Goal: Task Accomplishment & Management: Use online tool/utility

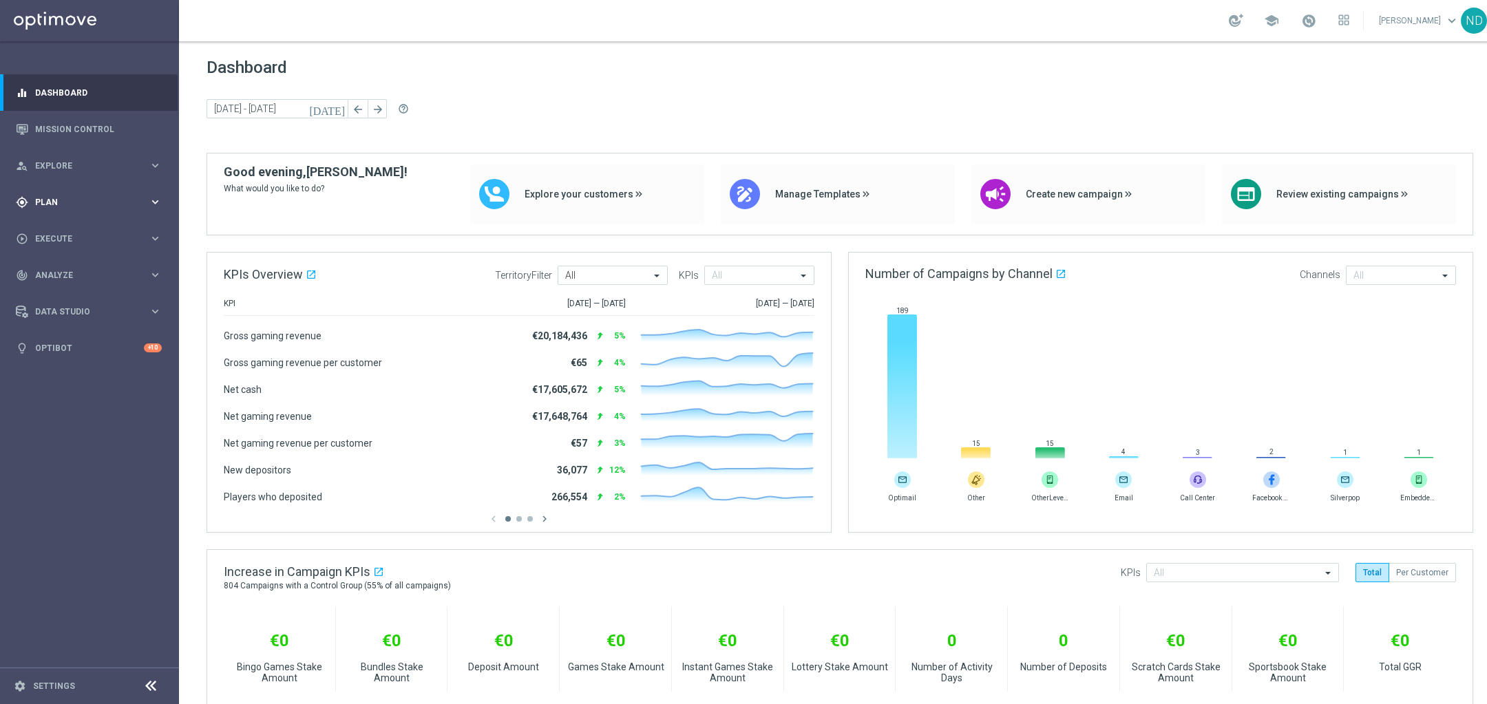
click at [96, 203] on span "Plan" at bounding box center [92, 202] width 114 height 8
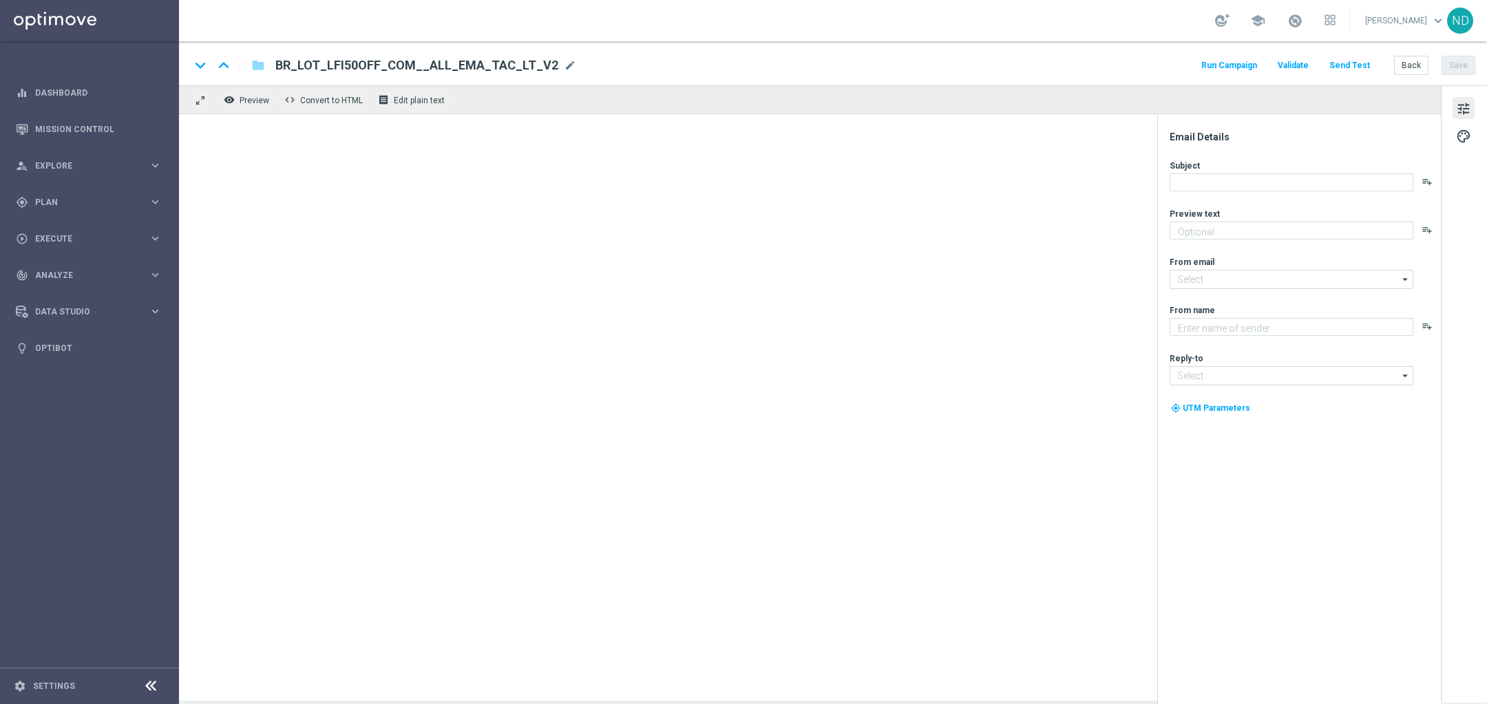
type textarea "Vai deixar R$220 milhões passarem?"
type textarea "[DOMAIN_NAME]"
type input "[EMAIL_ADDRESS][DOMAIN_NAME]"
type textarea "Super prêmio na Mega-Sena"
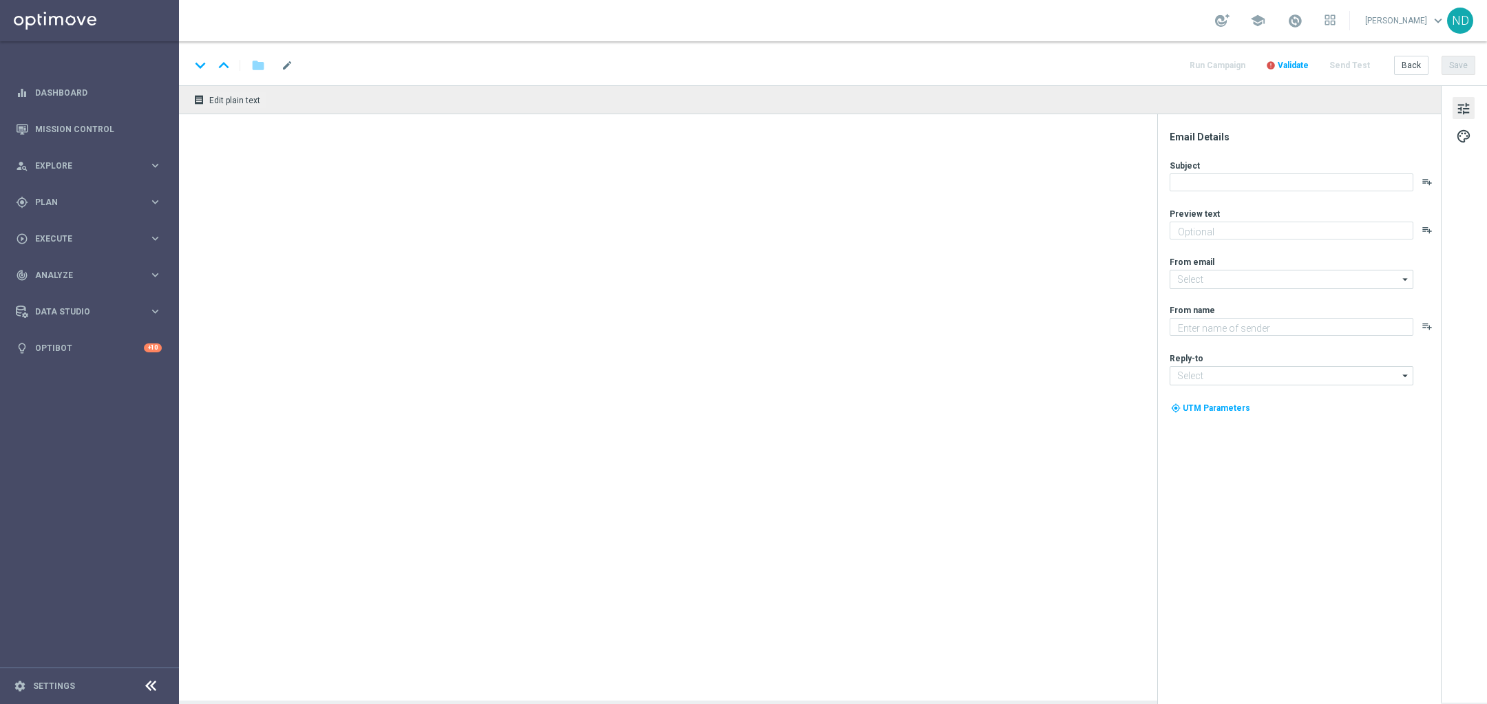
type textarea "Lottoland.com.br"
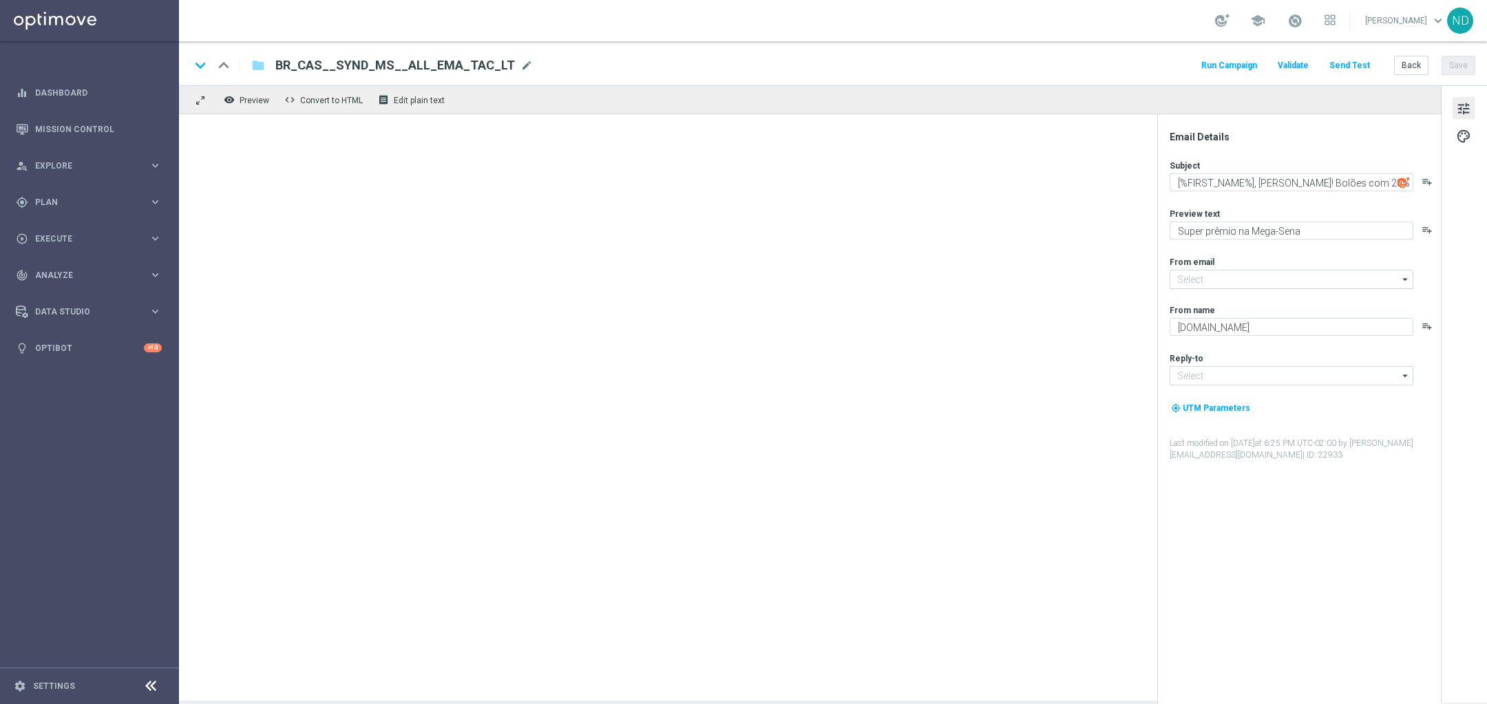
type input "mail@crm.lottoland.com.br"
type input "contato@lottoland.com.br"
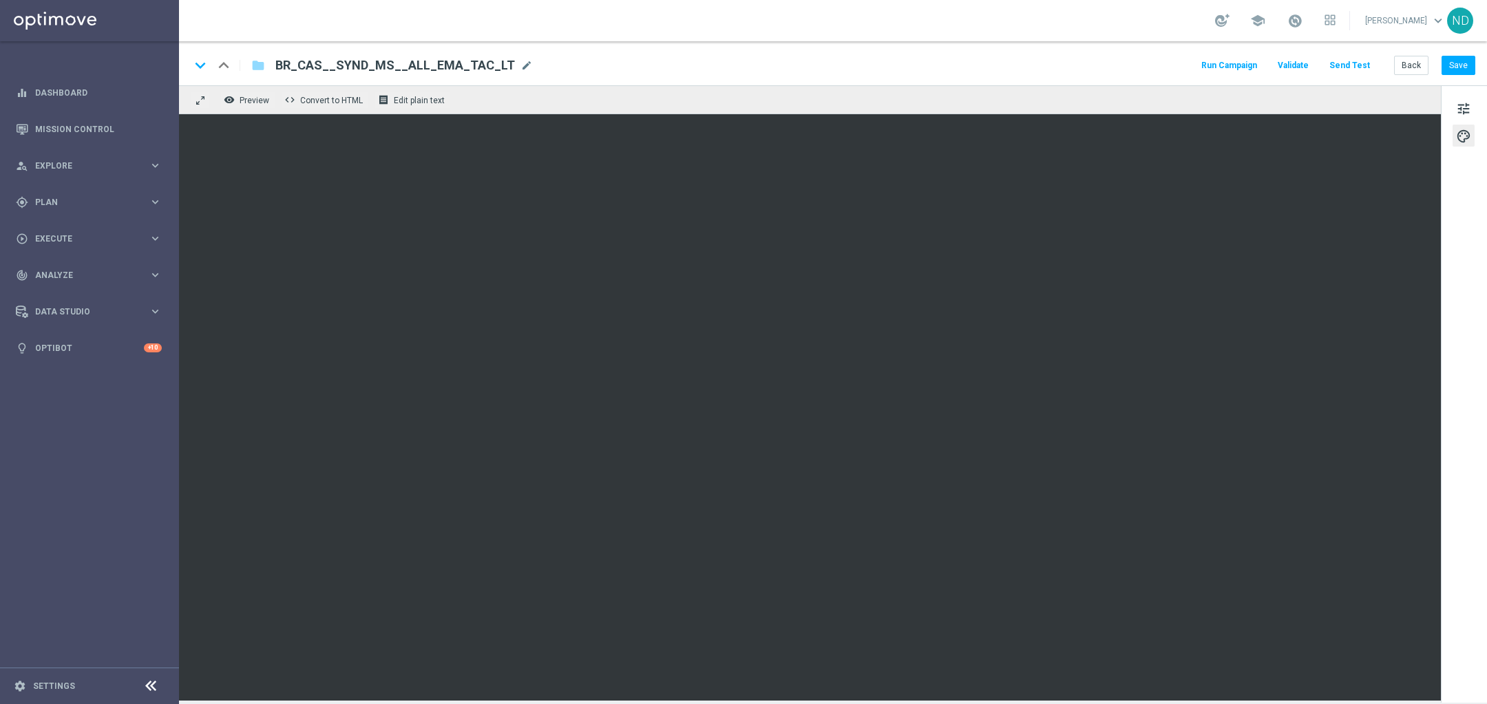
click at [446, 72] on span "BR_CAS__SYND_MS__ALL_EMA_TAC_LT" at bounding box center [395, 65] width 240 height 17
click at [446, 72] on input "BR_CAS__SYND_MS__ALL_EMA_TAC_LT" at bounding box center [445, 65] width 341 height 18
click at [68, 128] on link "Mission Control" at bounding box center [98, 129] width 127 height 36
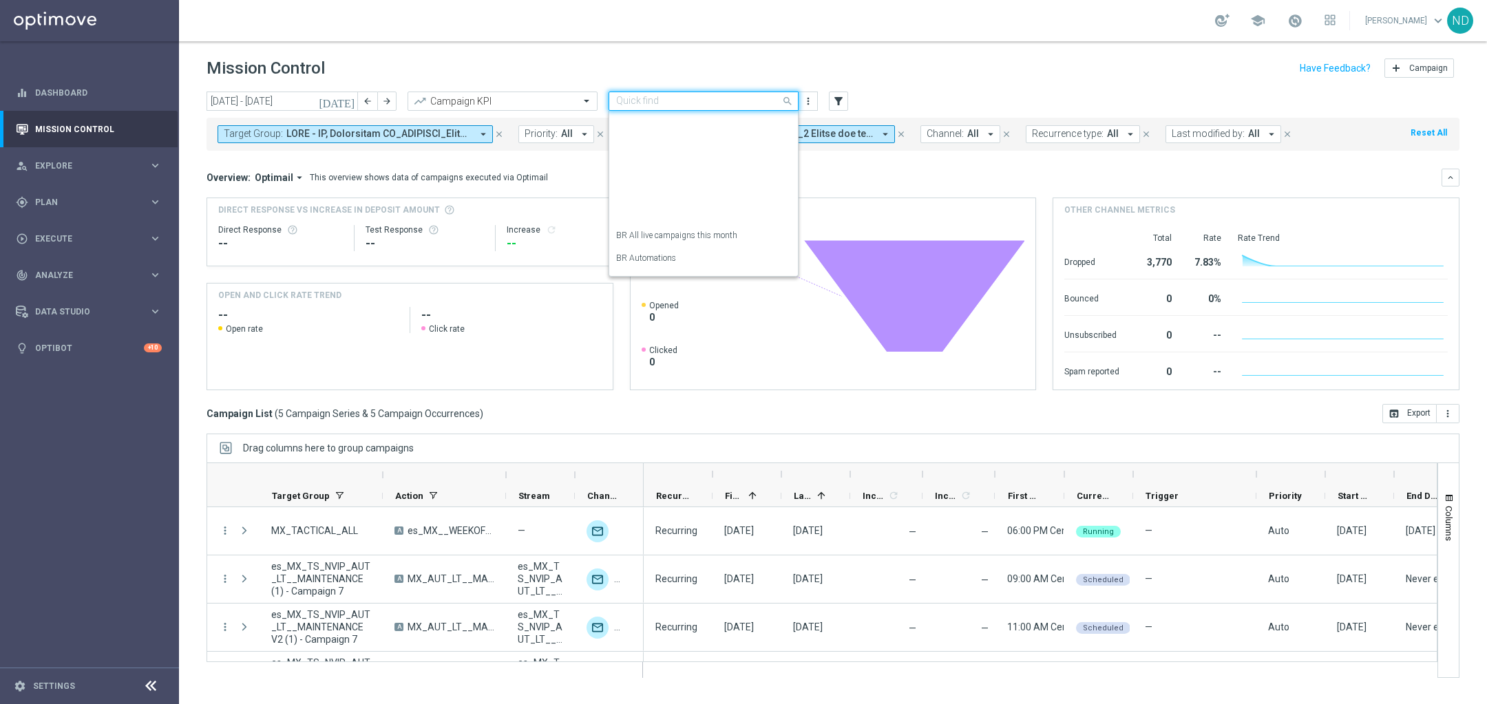
click at [789, 100] on span at bounding box center [789, 100] width 17 height 17
click at [715, 229] on label "BR All live campaigns this month" at bounding box center [676, 235] width 121 height 12
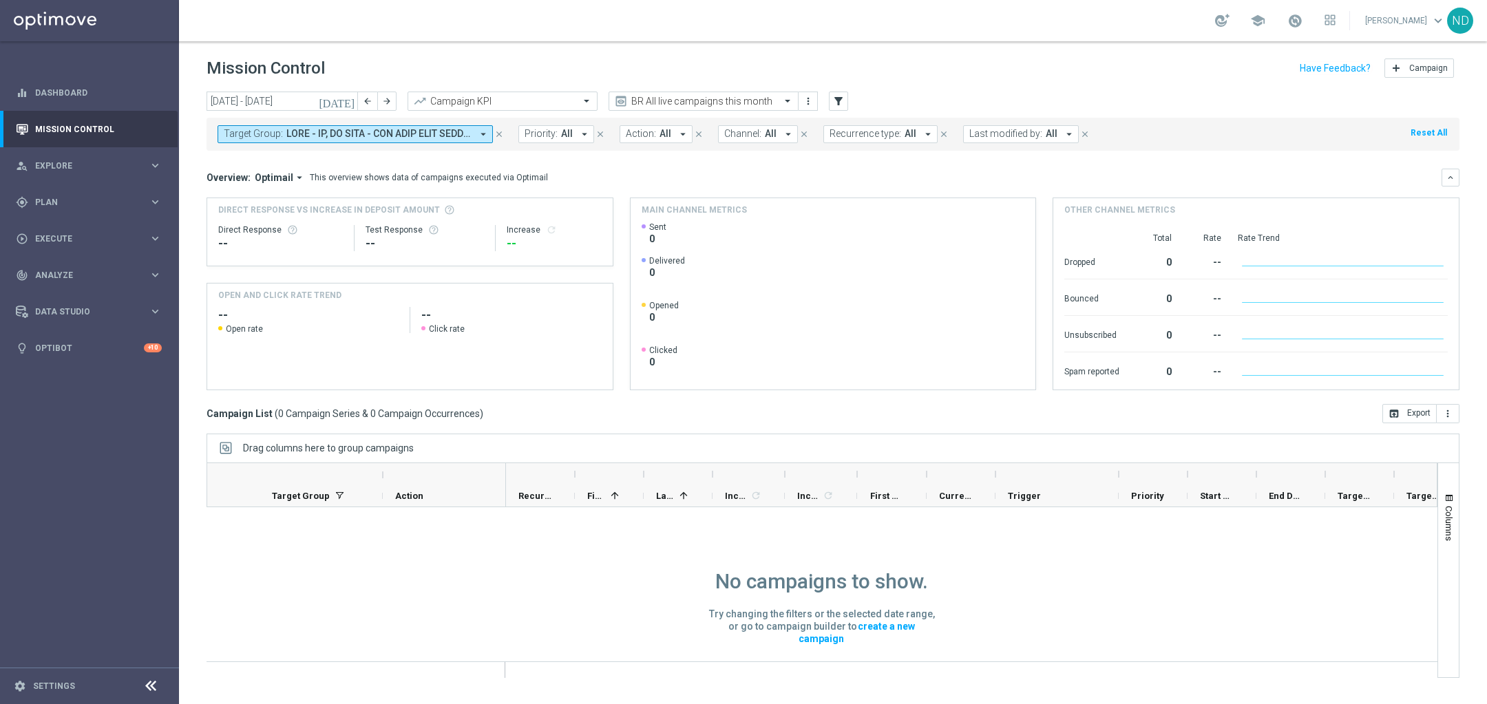
click at [677, 136] on icon "arrow_drop_down" at bounding box center [683, 134] width 12 height 12
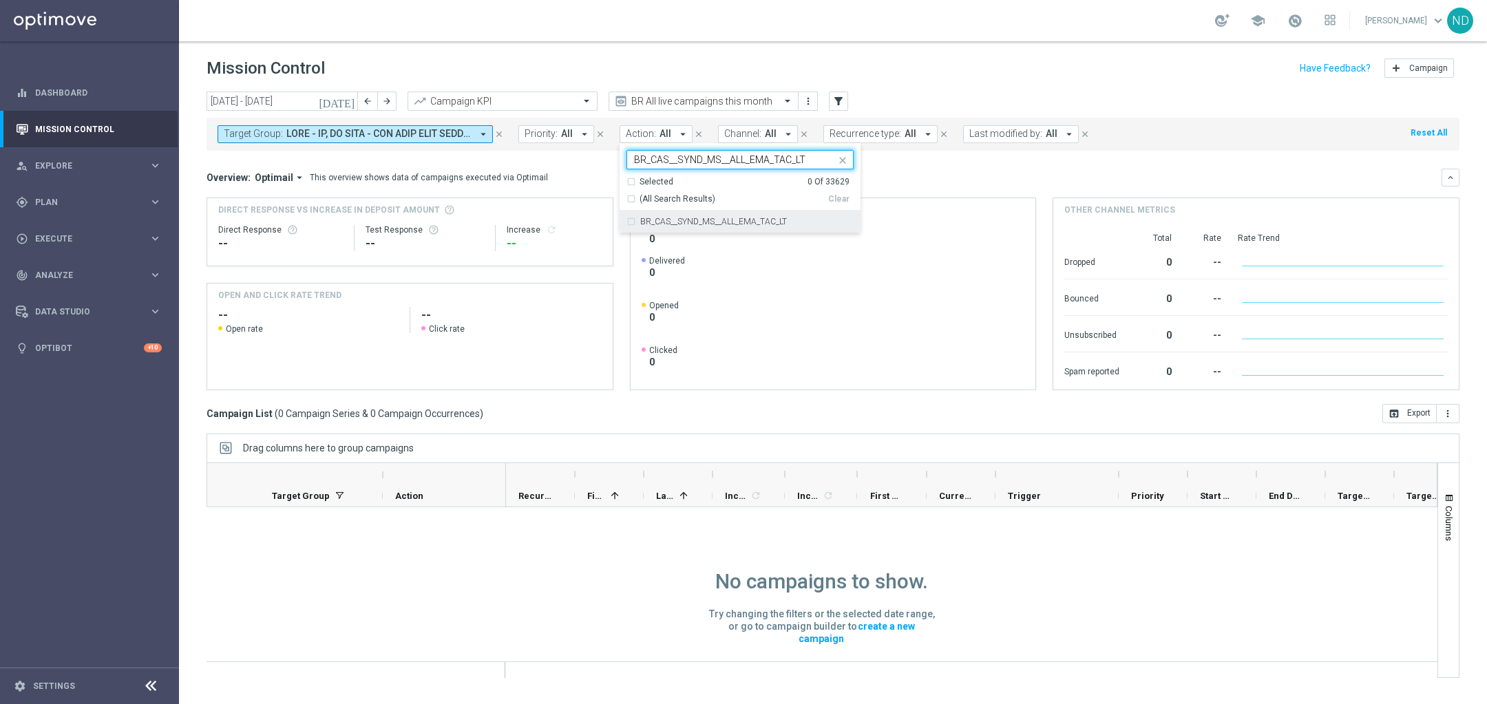
click at [629, 220] on div "BR_CAS__SYND_MS__ALL_EMA_TAC_LT" at bounding box center [739, 222] width 227 height 22
type input "BR_CAS__SYND_MS__ALL_EMA_TAC_LT"
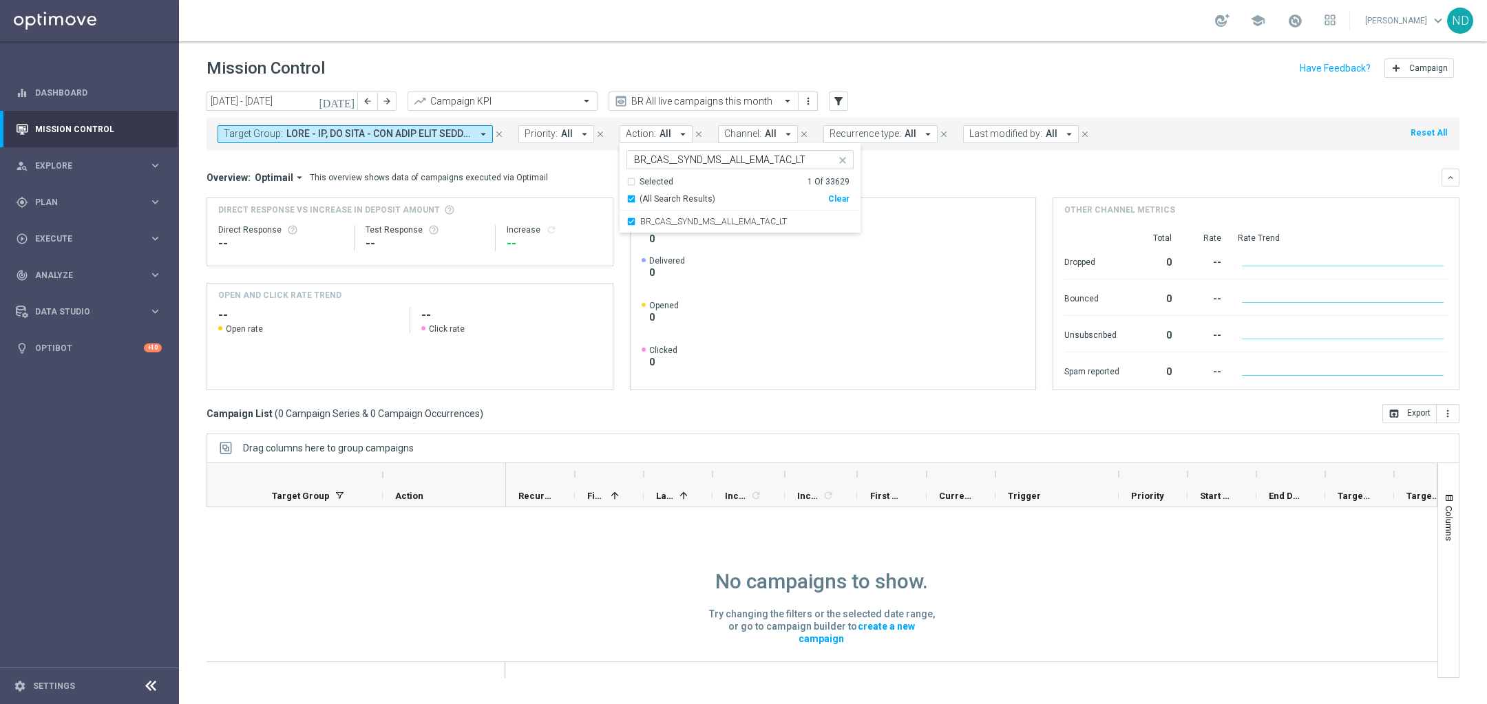
click at [920, 174] on div "Overview: Optimail arrow_drop_down This overview shows data of campaigns execut…" at bounding box center [824, 177] width 1235 height 12
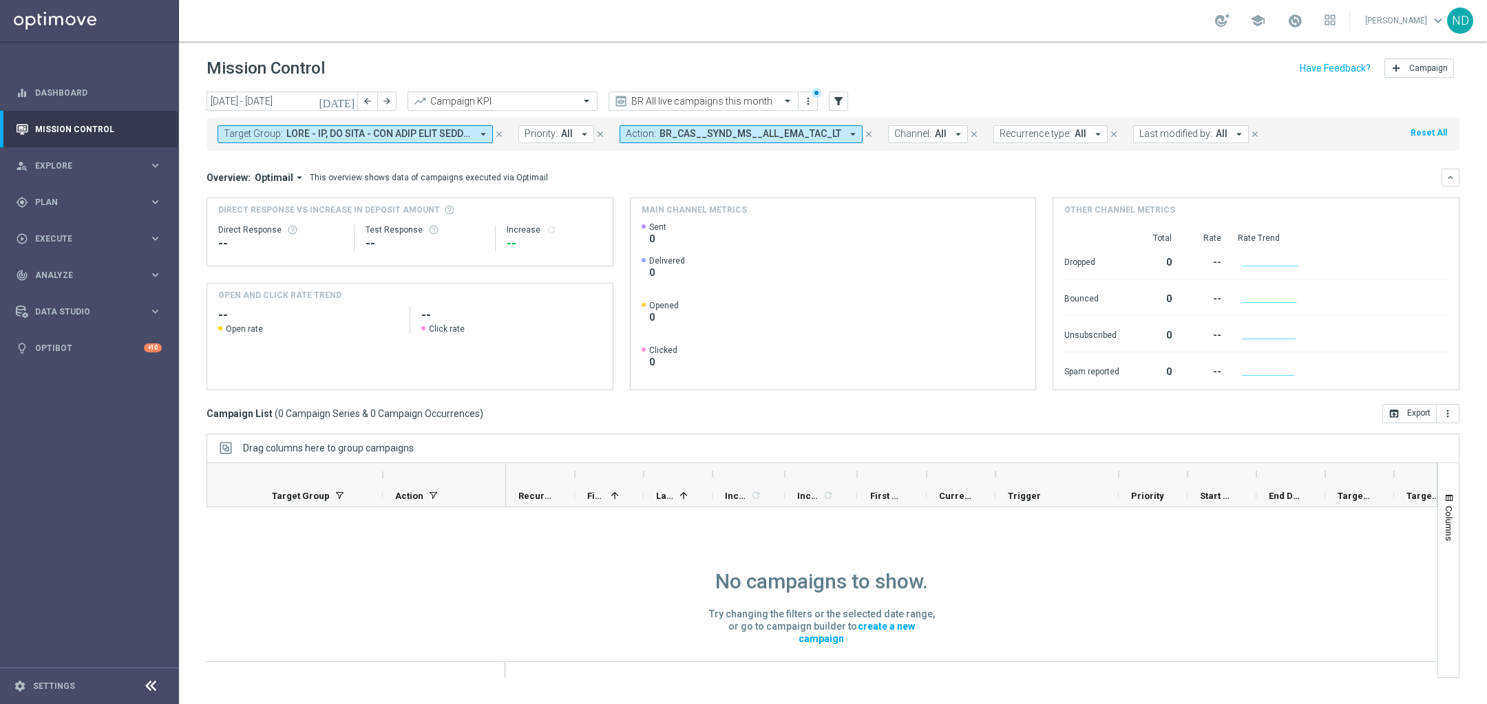
click at [346, 100] on icon "today" at bounding box center [337, 101] width 37 height 12
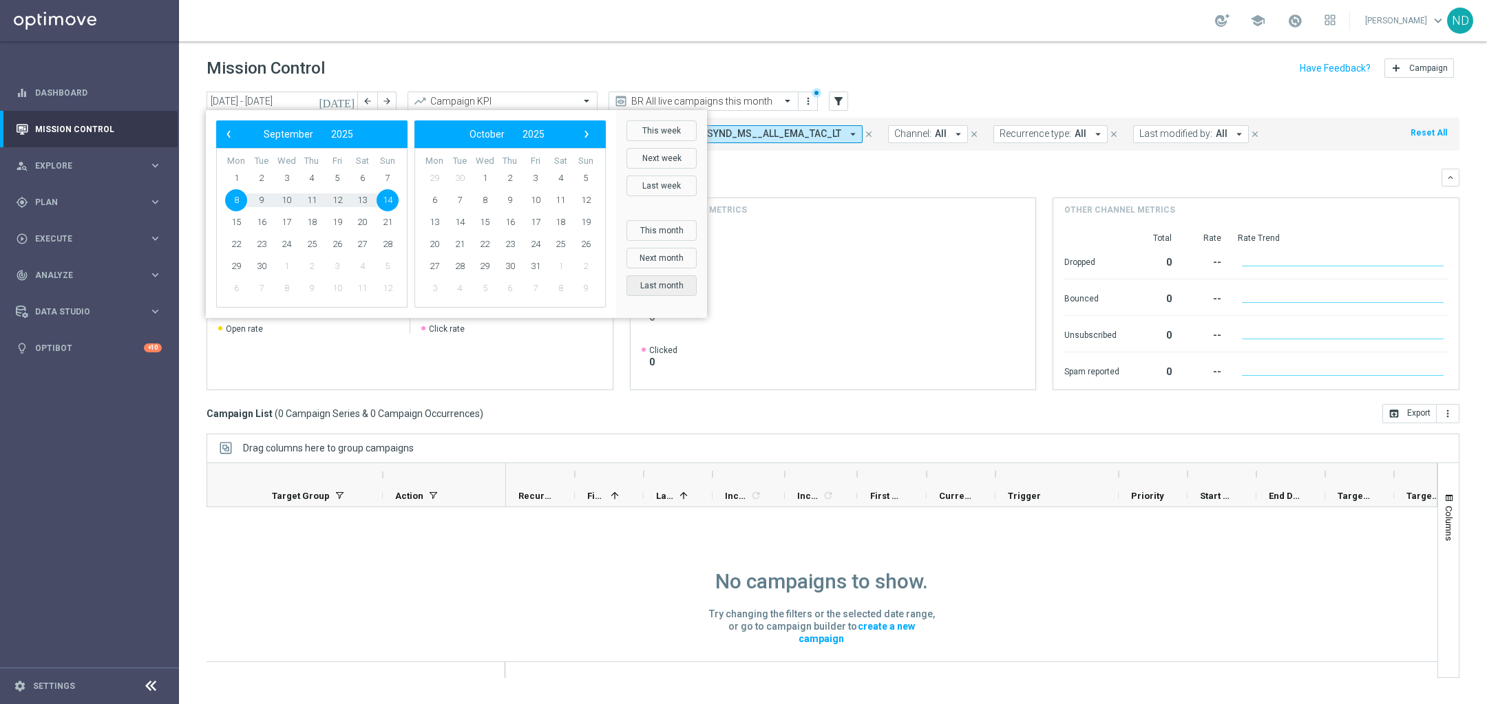
click at [679, 284] on button "Last month" at bounding box center [661, 285] width 70 height 21
type input "01 Aug 2025 - 31 Aug 2025"
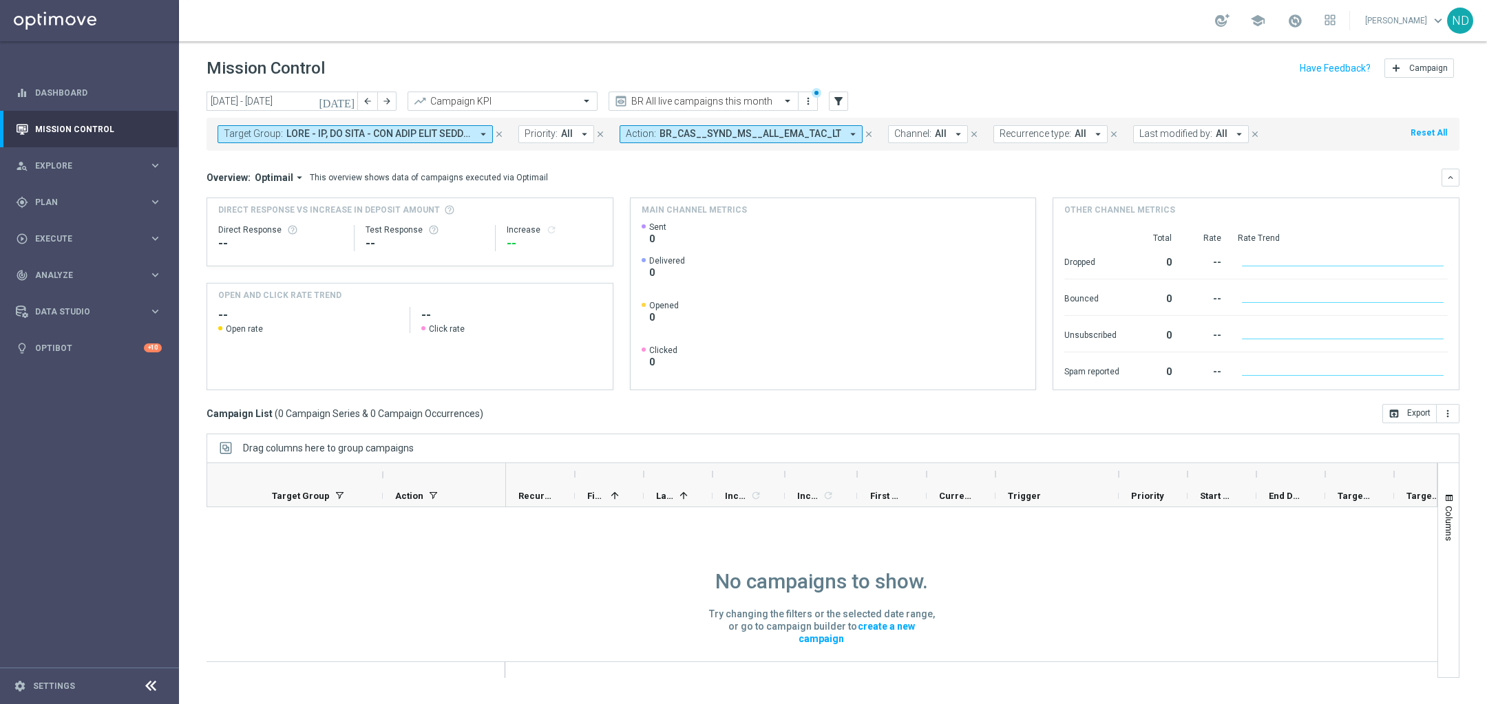
click at [503, 133] on icon "close" at bounding box center [499, 134] width 10 height 10
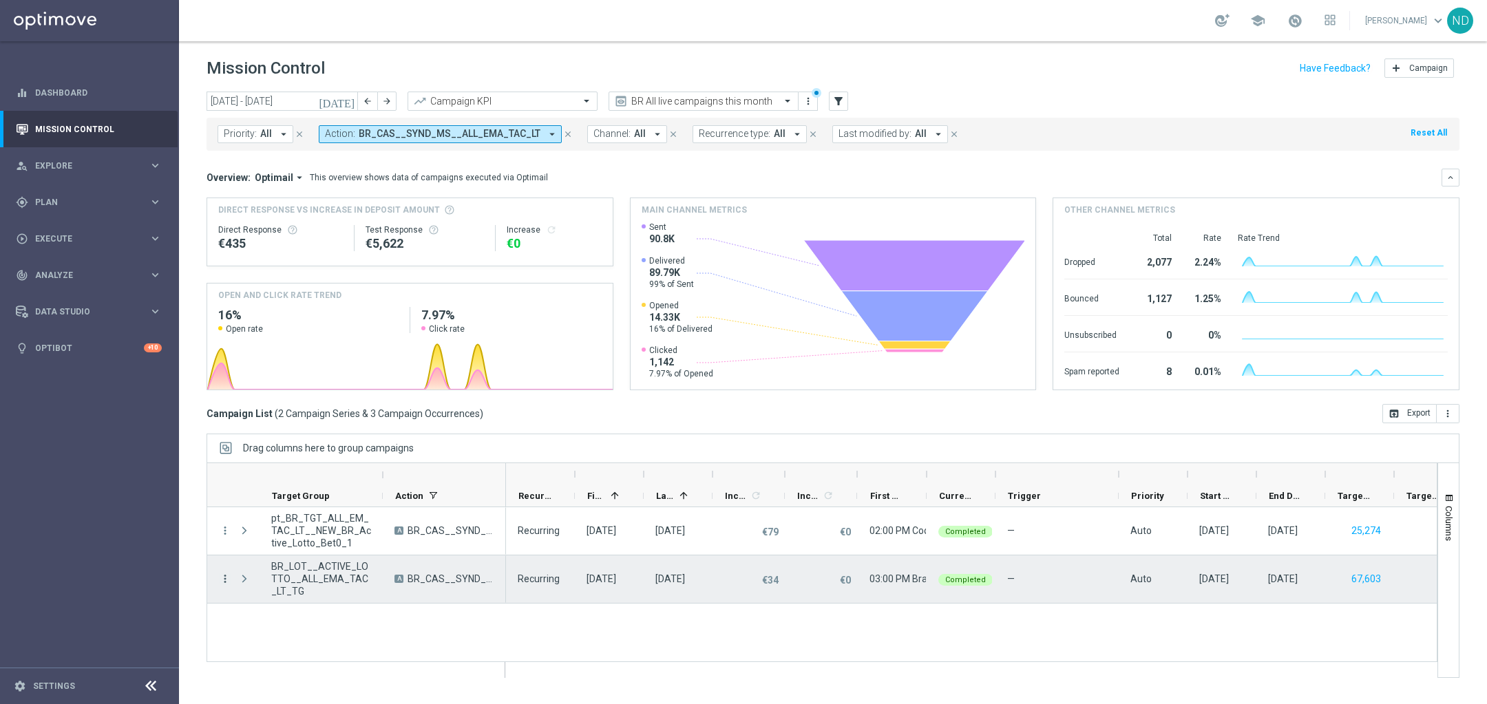
click at [225, 584] on icon "more_vert" at bounding box center [225, 579] width 12 height 12
click at [299, 423] on div "list Campaign Details" at bounding box center [308, 415] width 155 height 19
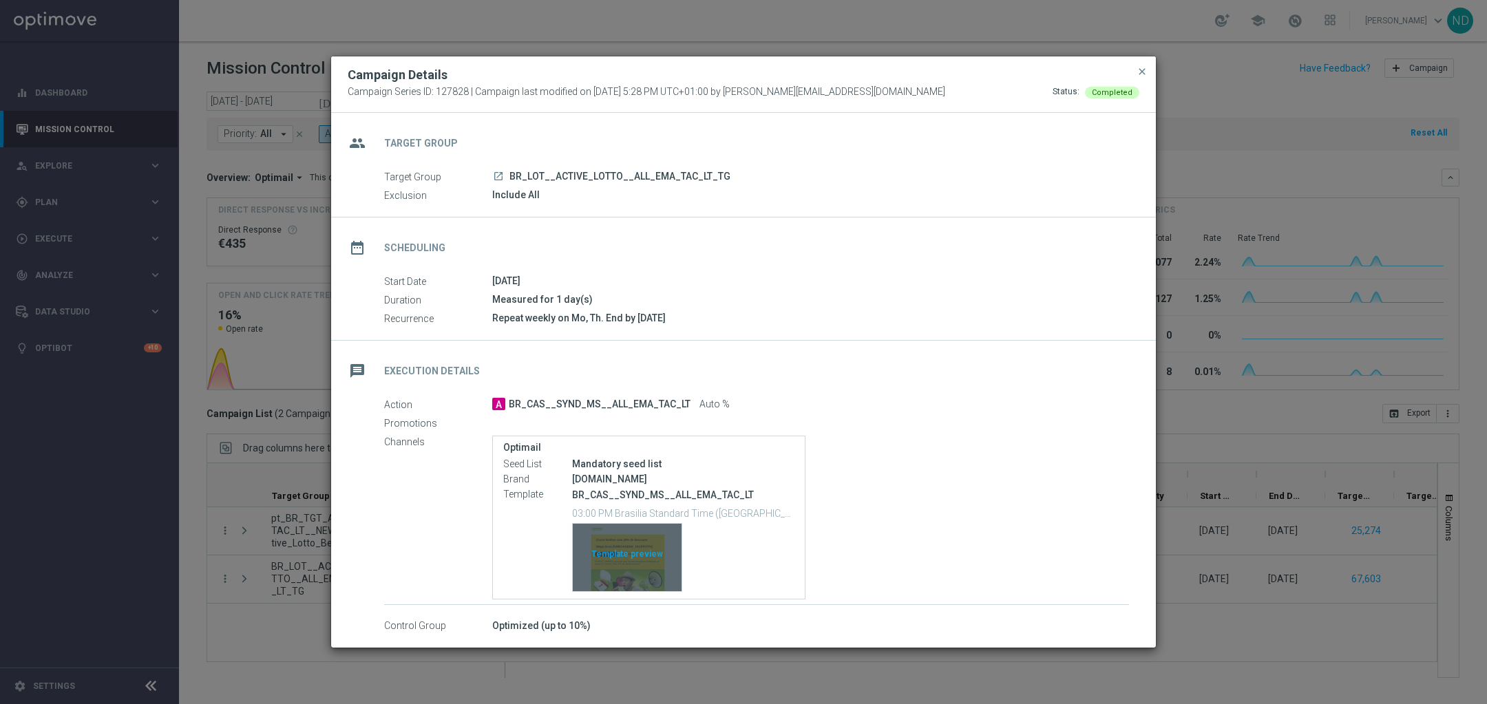
click at [635, 567] on div "Template preview" at bounding box center [627, 557] width 109 height 67
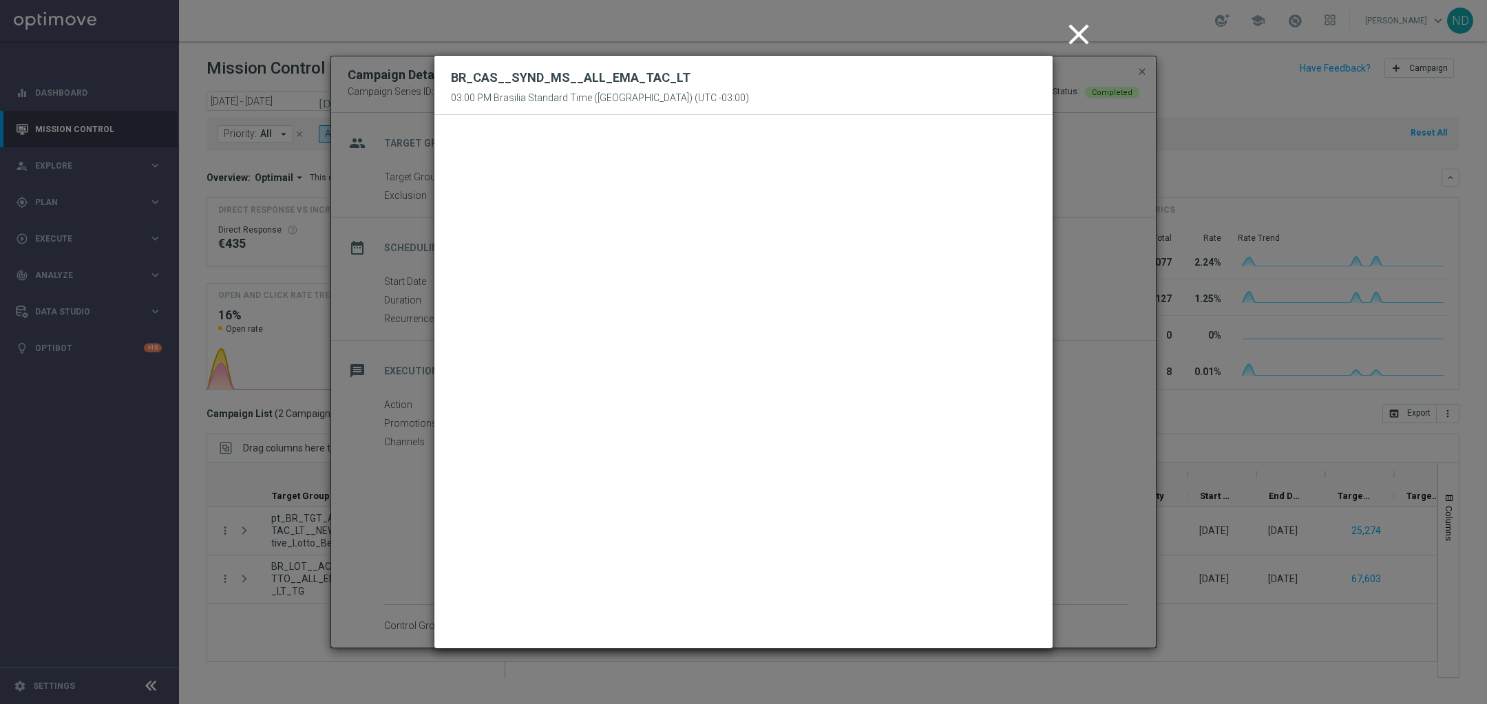
click at [1078, 35] on icon "close" at bounding box center [1079, 34] width 34 height 34
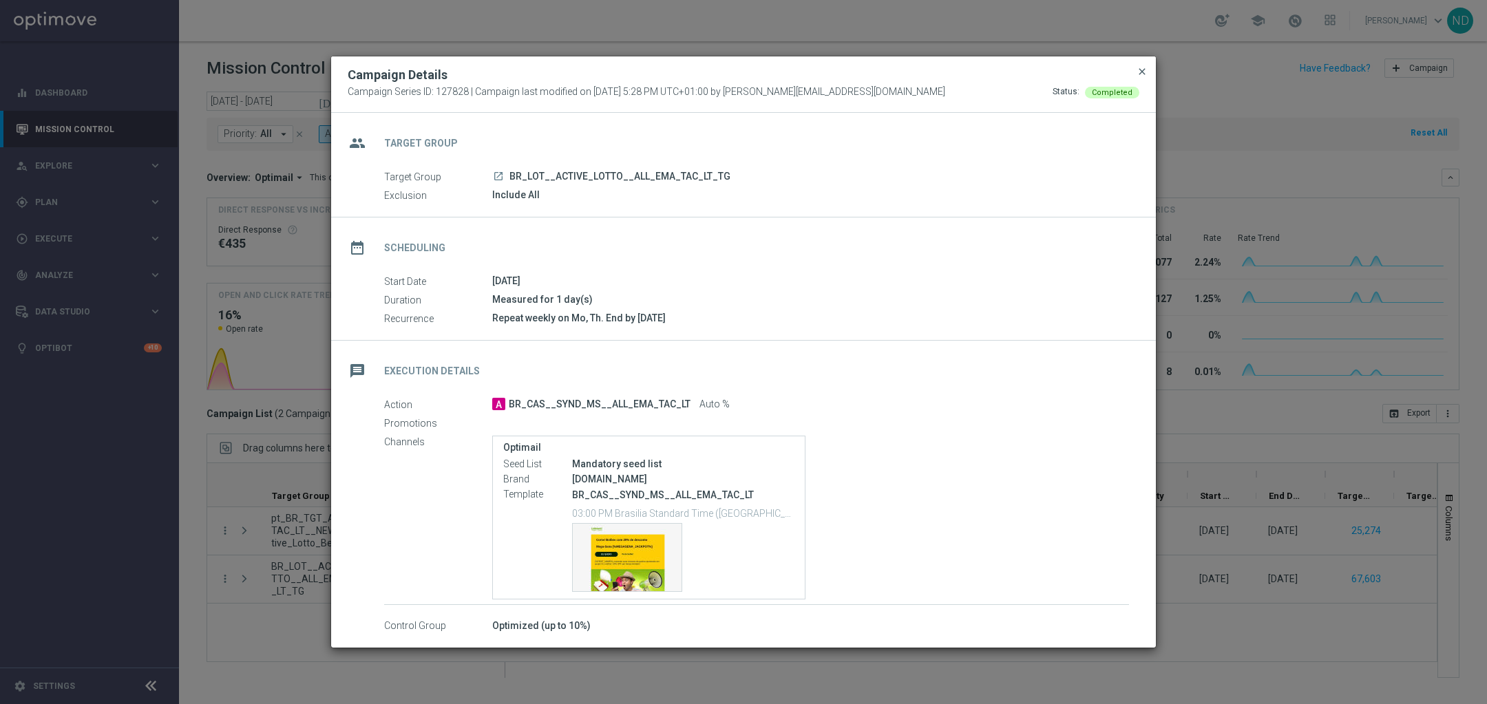
click at [1143, 67] on span "close" at bounding box center [1142, 71] width 11 height 11
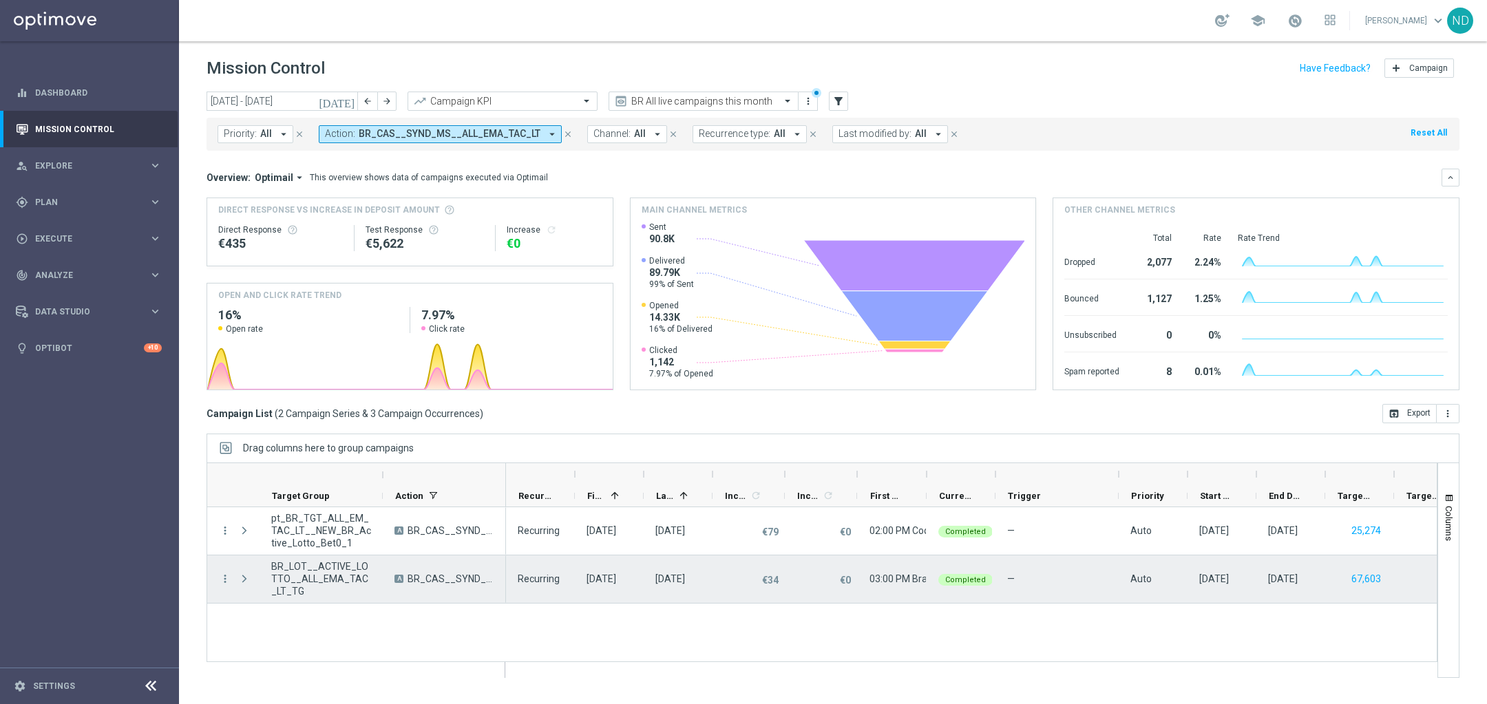
click at [221, 584] on menu-column "more_vert" at bounding box center [225, 579] width 12 height 13
click at [222, 584] on overflow-menu "more_vert" at bounding box center [225, 579] width 12 height 11
click at [222, 580] on icon "more_vert" at bounding box center [225, 579] width 12 height 12
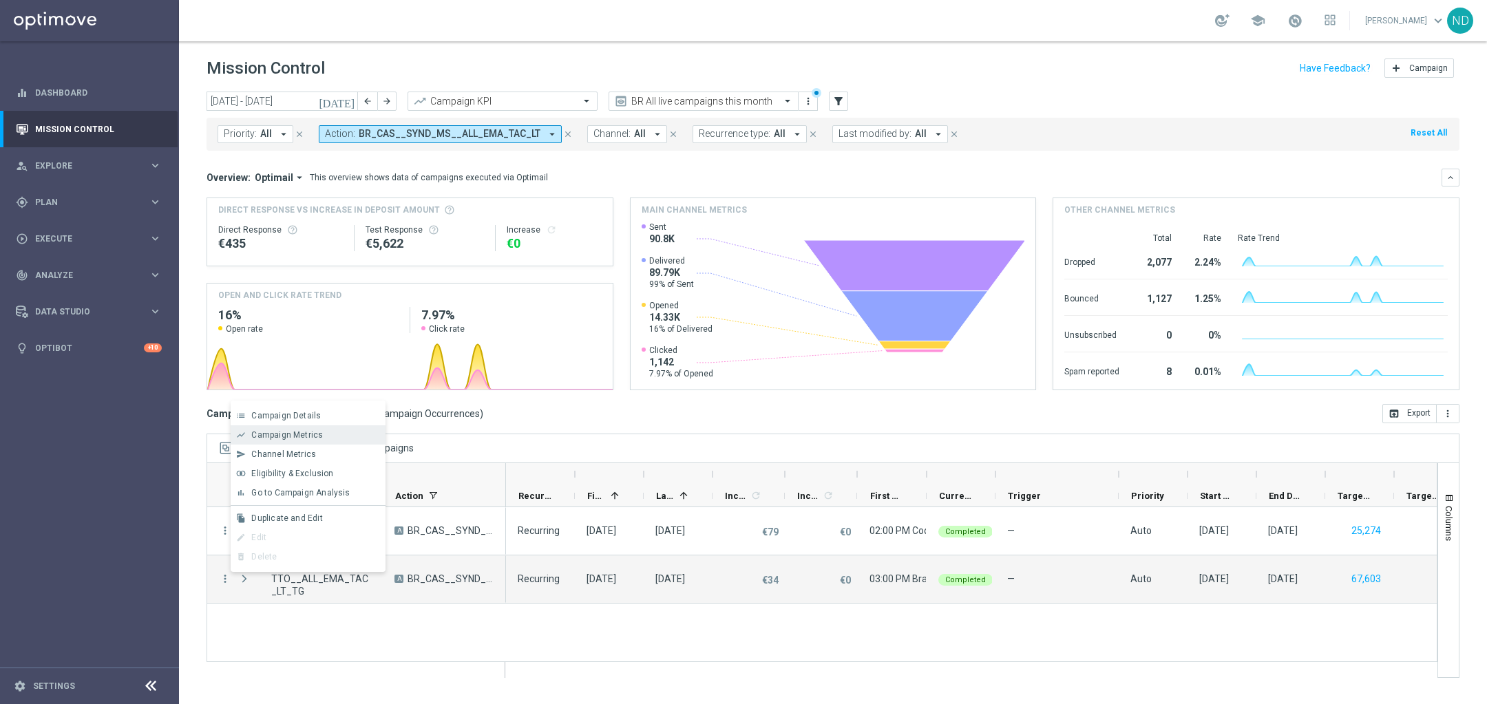
click at [316, 434] on span "Campaign Metrics" at bounding box center [287, 435] width 72 height 10
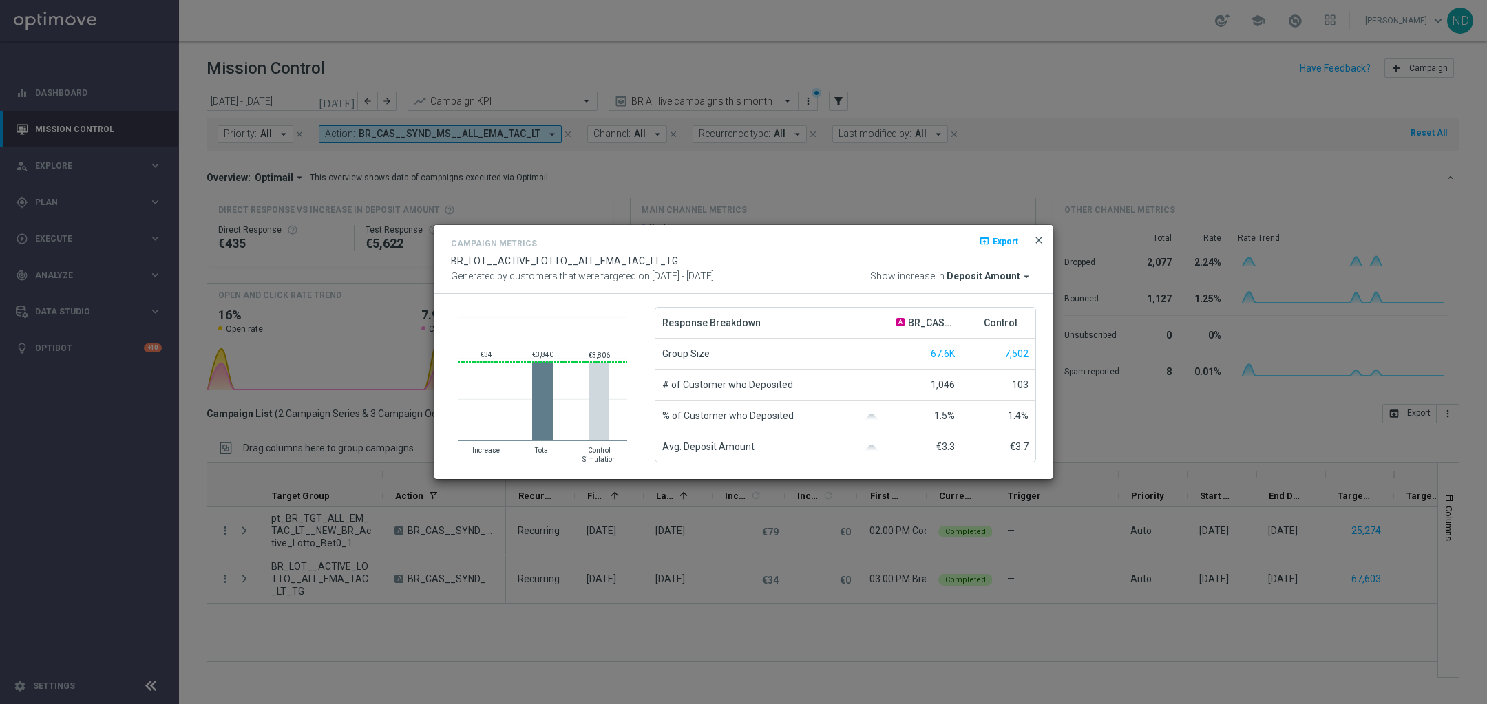
click at [1040, 240] on span "close" at bounding box center [1038, 240] width 11 height 11
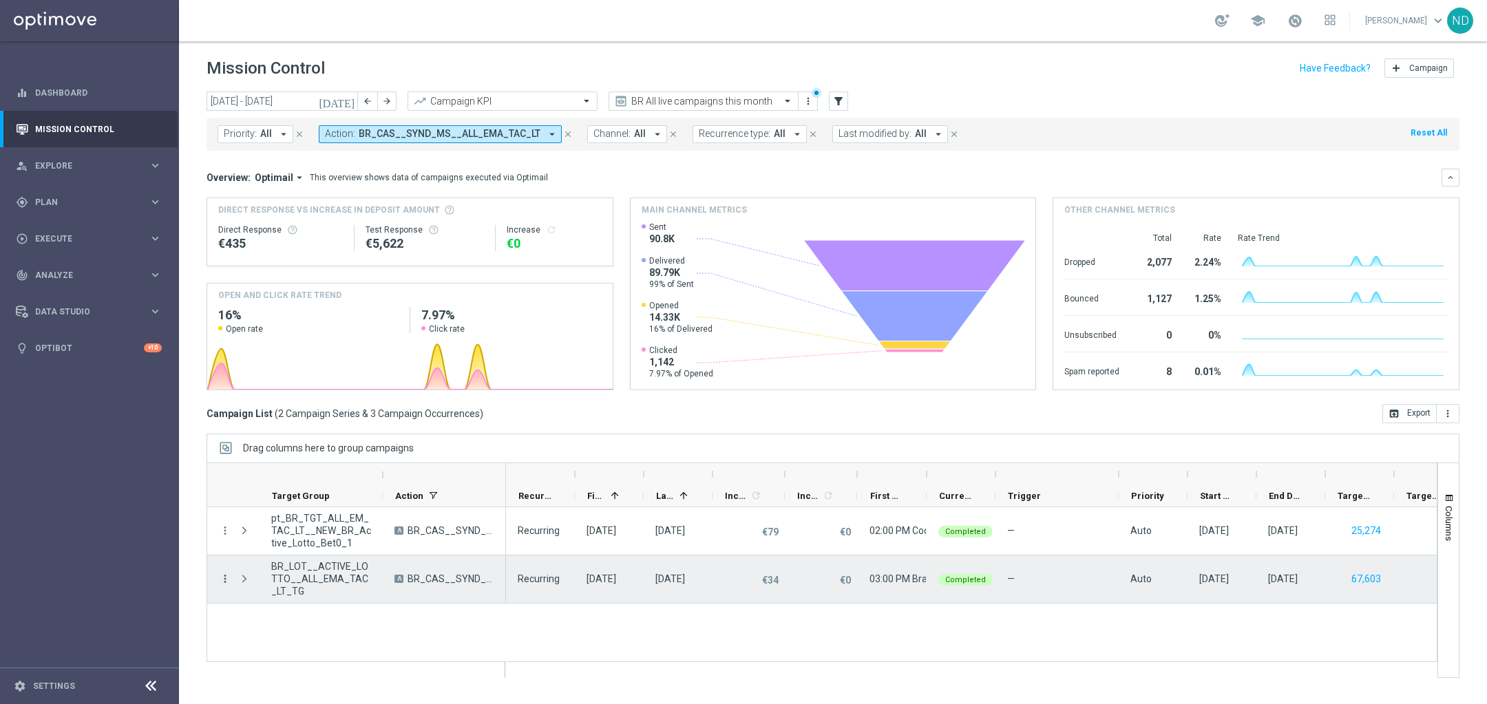
click at [226, 582] on icon "more_vert" at bounding box center [225, 579] width 12 height 12
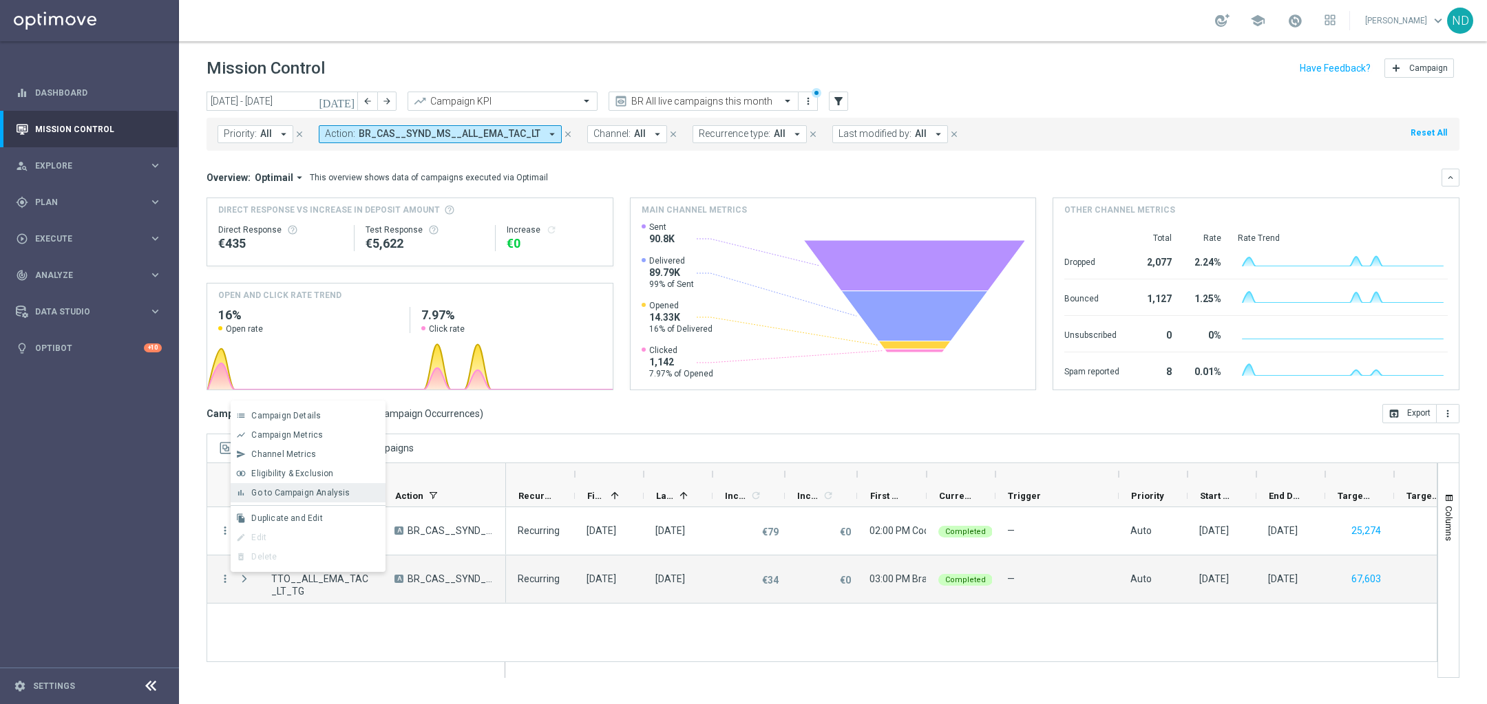
click at [342, 492] on span "Go to Campaign Analysis" at bounding box center [300, 493] width 98 height 10
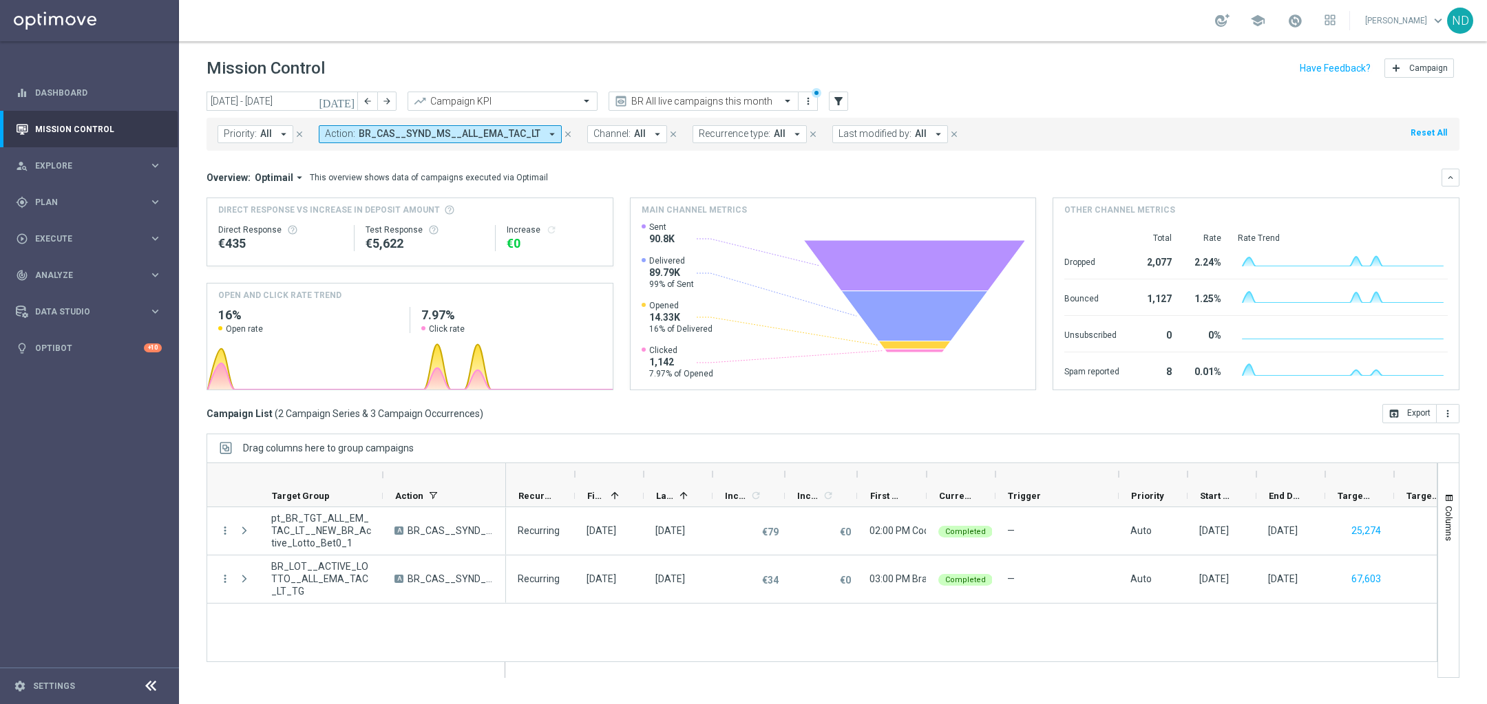
click at [547, 131] on button "Action: BR_CAS__SYND_MS__ALL_EMA_TAC_LT arrow_drop_down" at bounding box center [440, 134] width 243 height 18
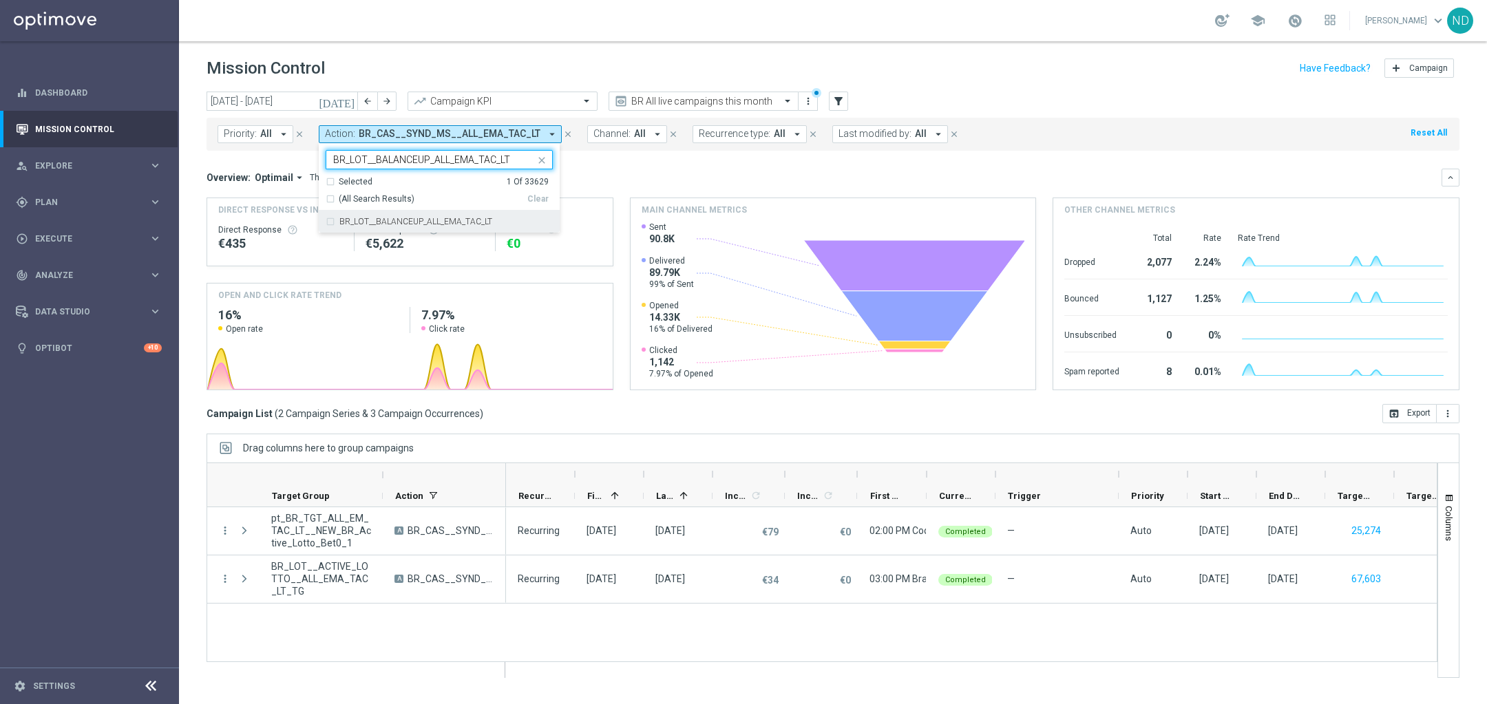
click at [329, 217] on div "BR_LOT__BALANCEUP_ALL_EMA_TAC_LT" at bounding box center [439, 222] width 227 height 22
type input "BR_LOT__BALANCEUP_ALL_EMA_TAC_LT"
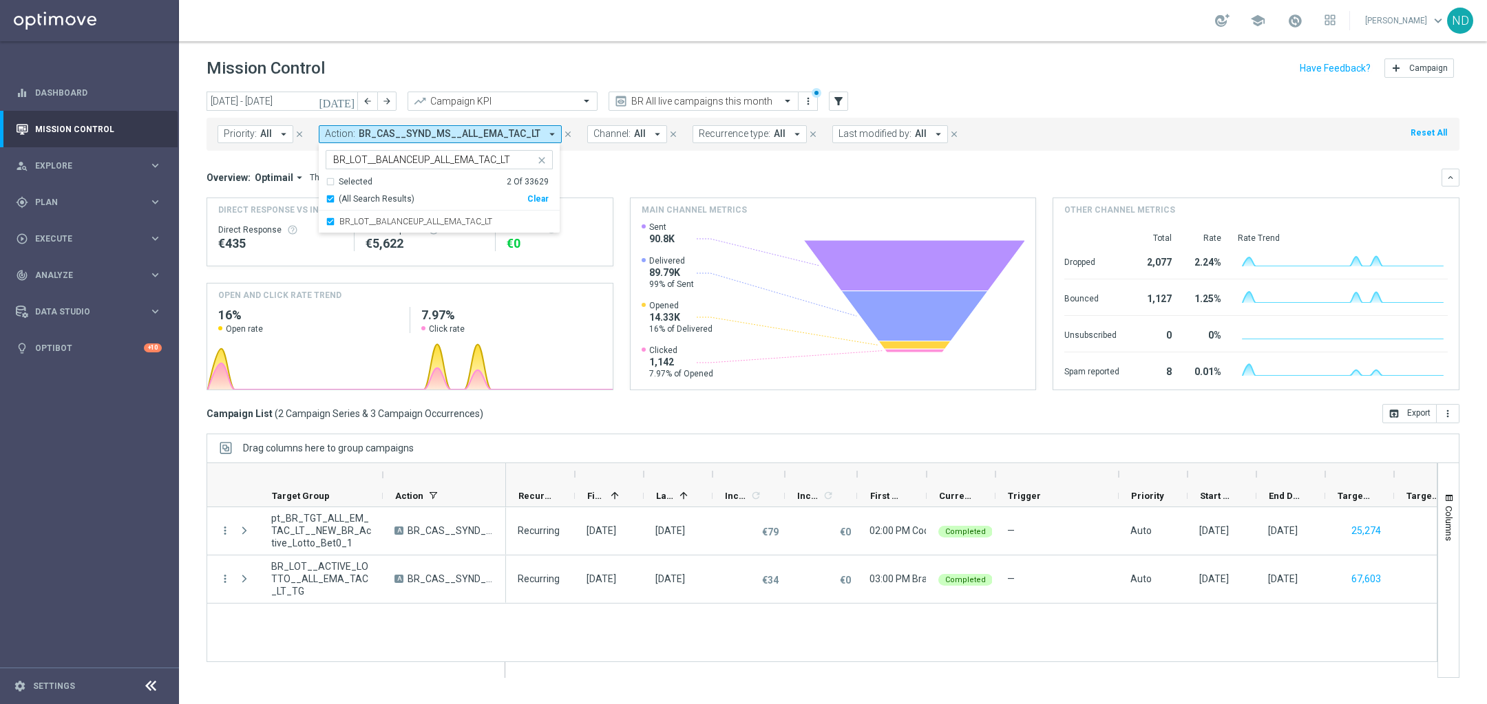
click at [642, 159] on mini-dashboard "Overview: Optimail arrow_drop_down This overview shows data of campaigns execut…" at bounding box center [833, 277] width 1253 height 253
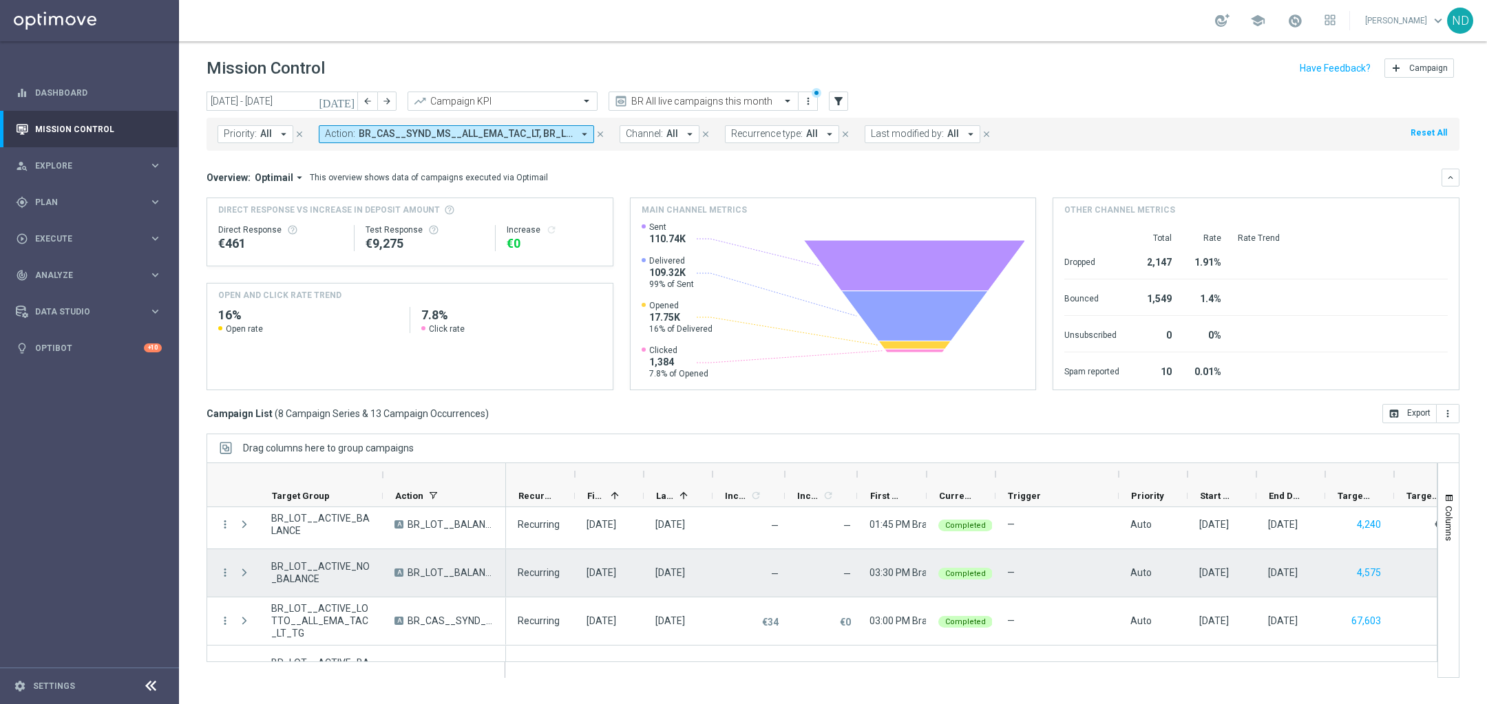
scroll to position [21, 0]
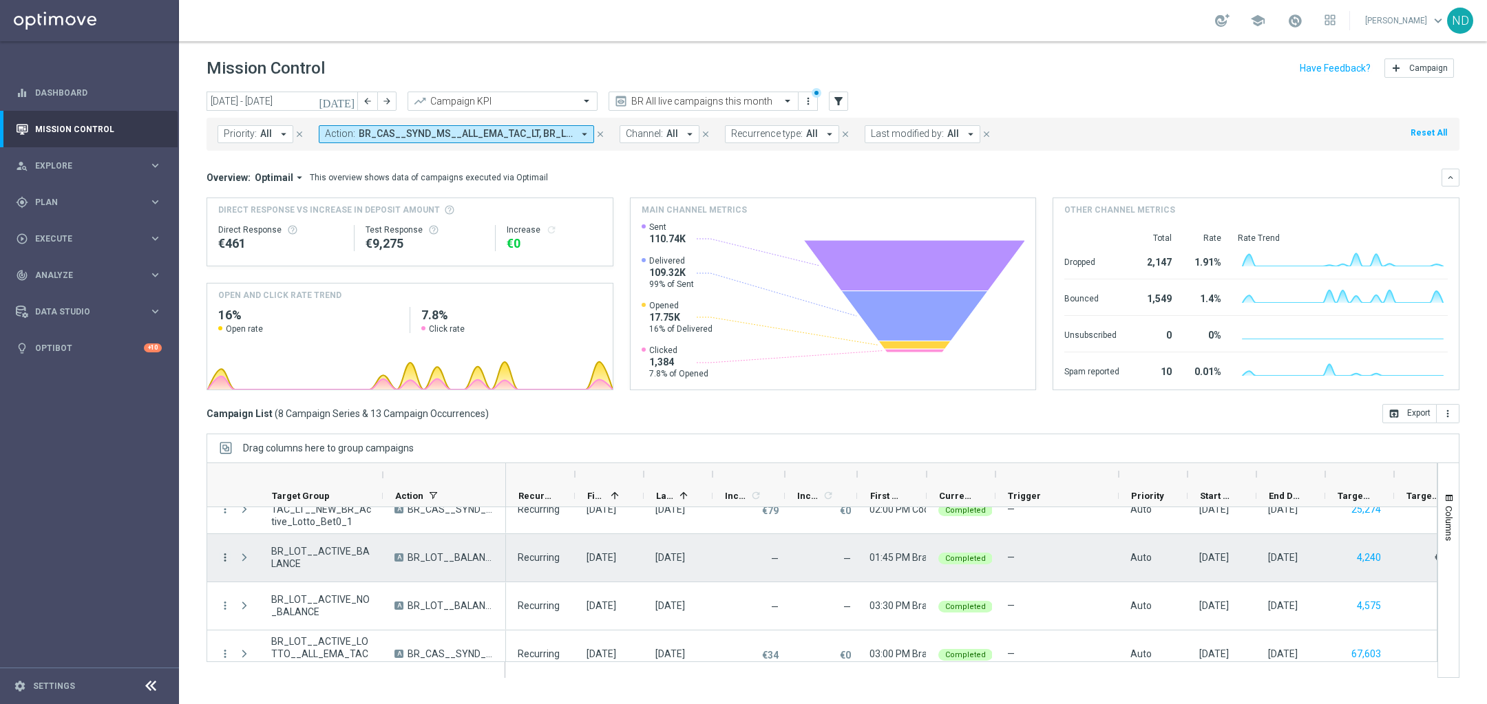
click at [220, 558] on icon "more_vert" at bounding box center [225, 557] width 12 height 12
click at [290, 414] on span "Campaign Metrics" at bounding box center [287, 413] width 72 height 10
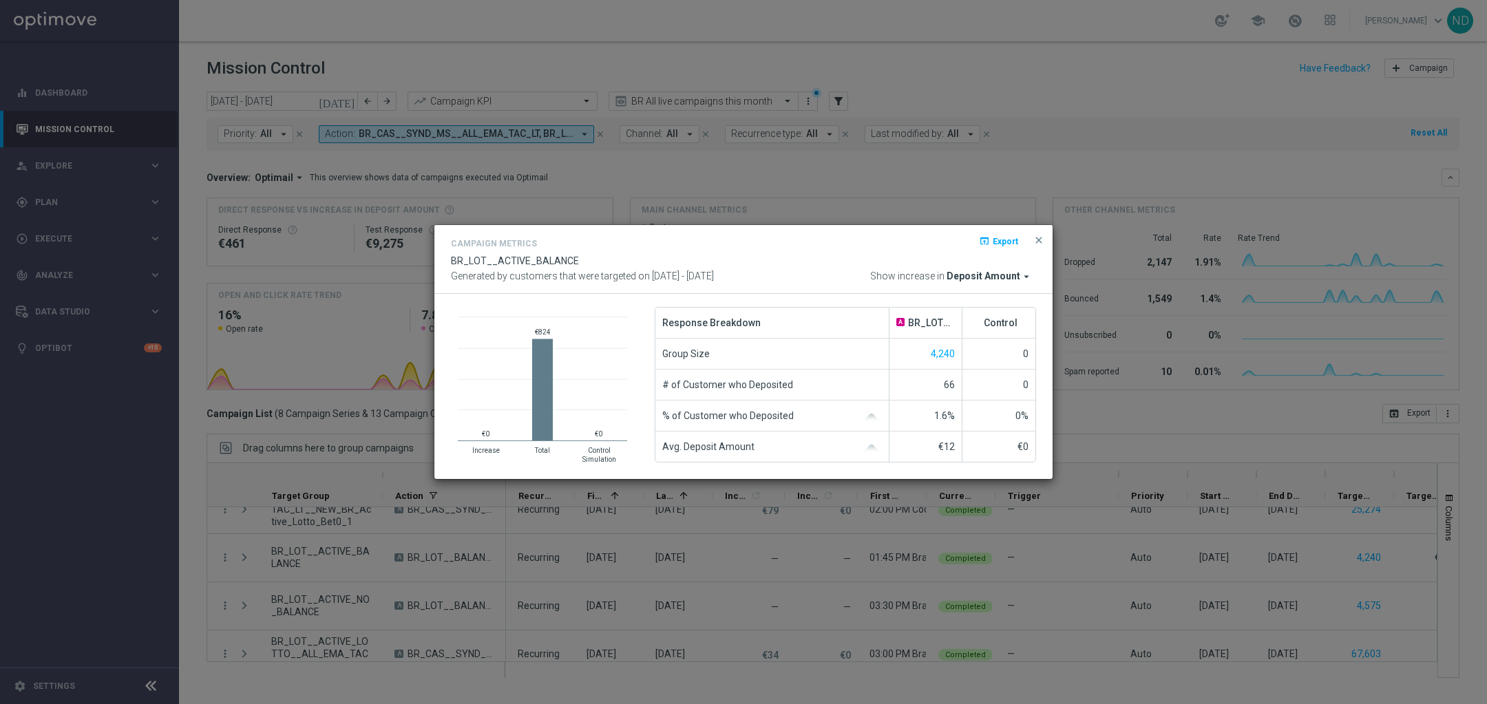
click at [1026, 276] on icon "arrow_drop_down" at bounding box center [1026, 277] width 12 height 12
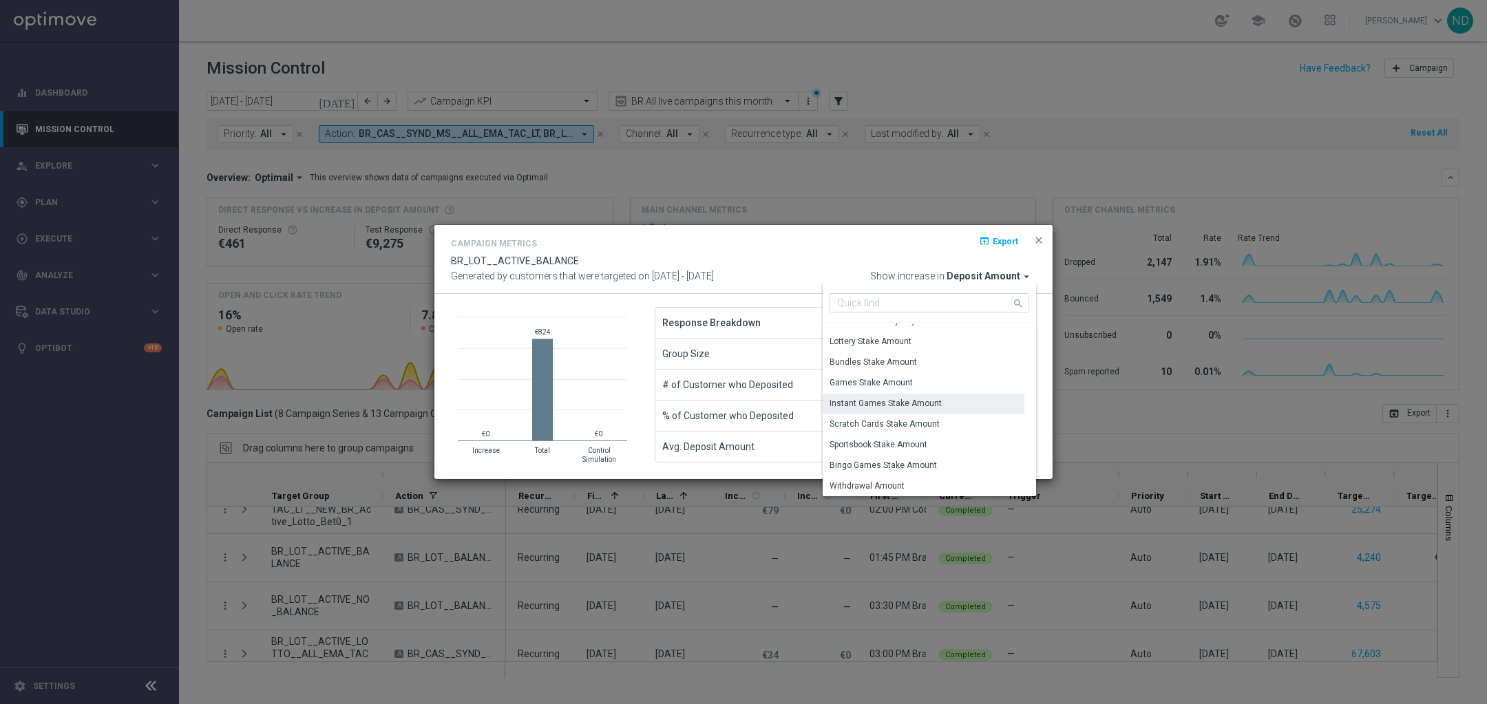
scroll to position [127, 0]
click at [929, 346] on div "Games Stake Amount" at bounding box center [924, 351] width 202 height 21
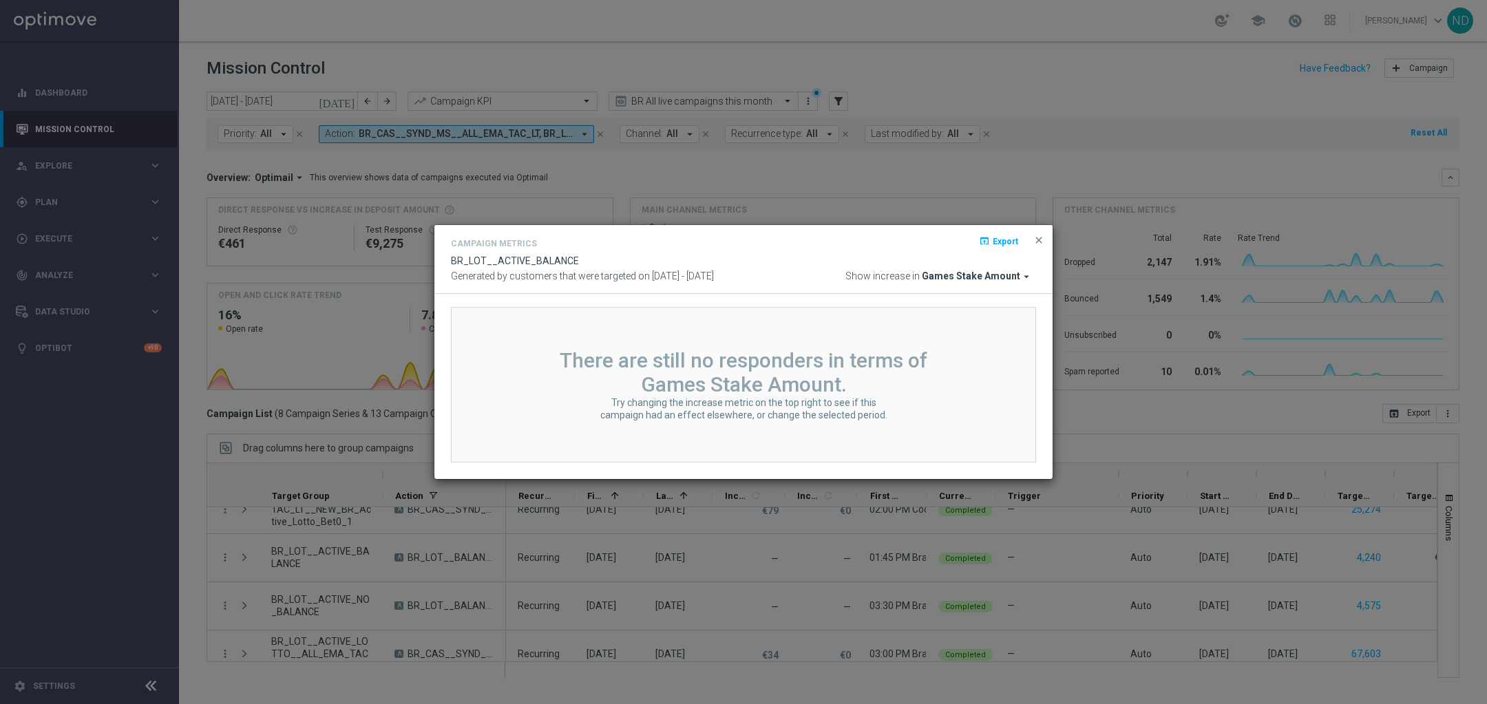
click at [1018, 281] on span "Games Stake Amount" at bounding box center [971, 277] width 98 height 12
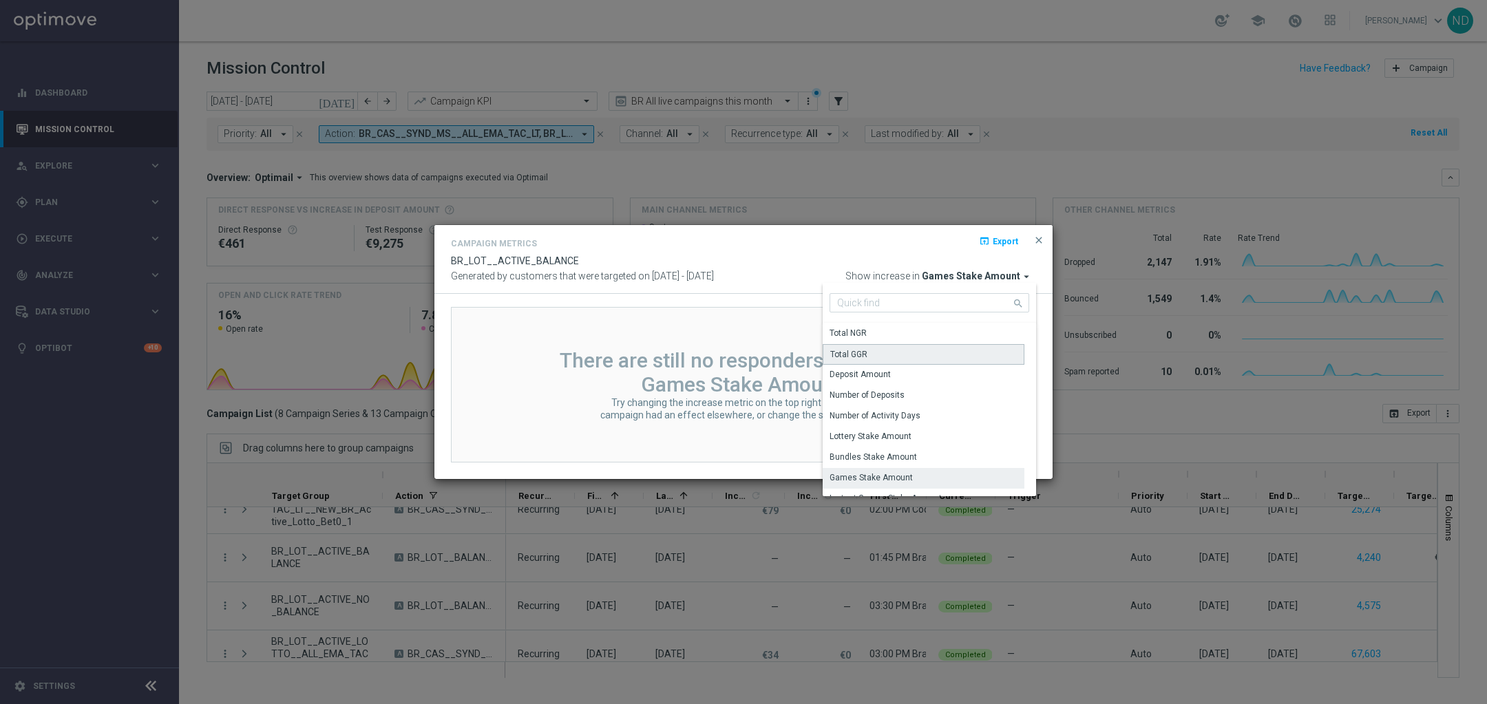
click at [905, 353] on div "Total GGR" at bounding box center [924, 354] width 202 height 21
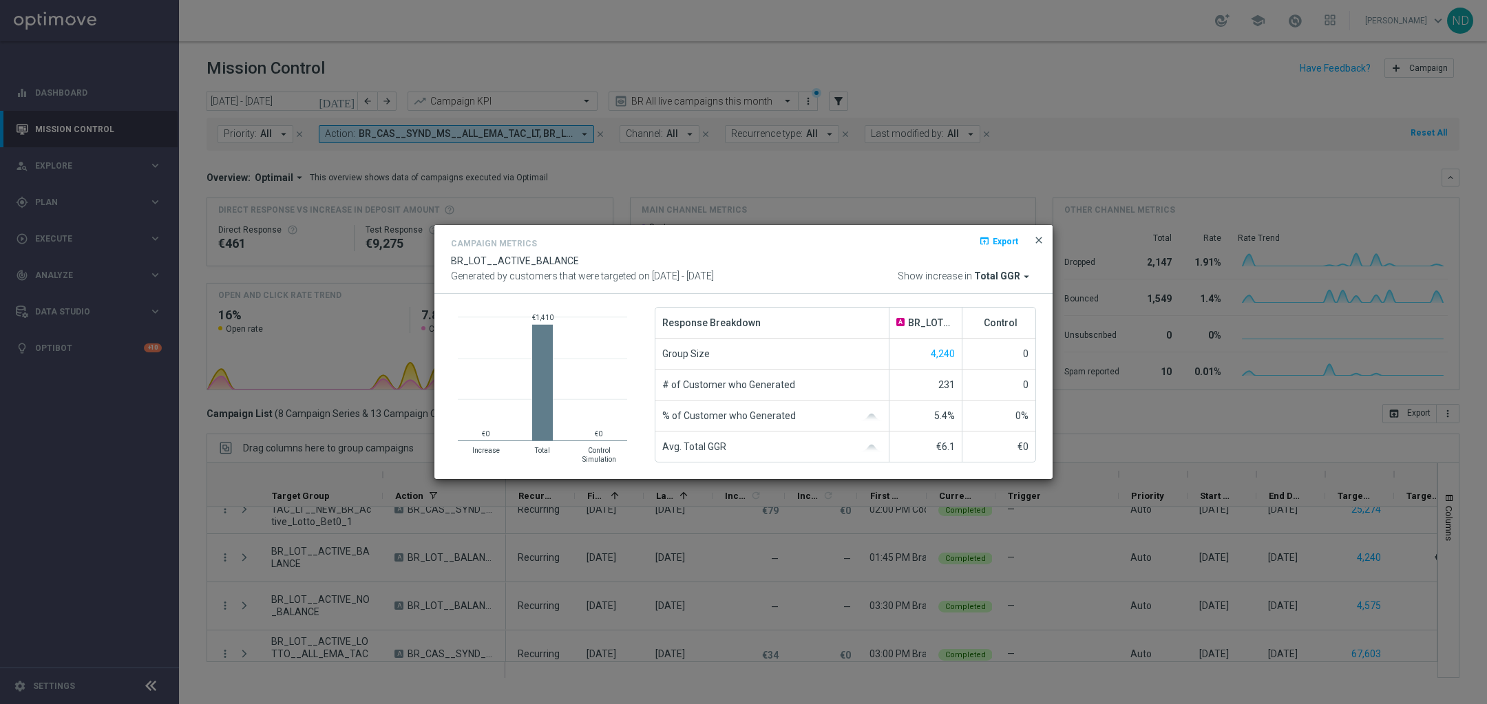
click at [1038, 237] on span "close" at bounding box center [1038, 240] width 11 height 11
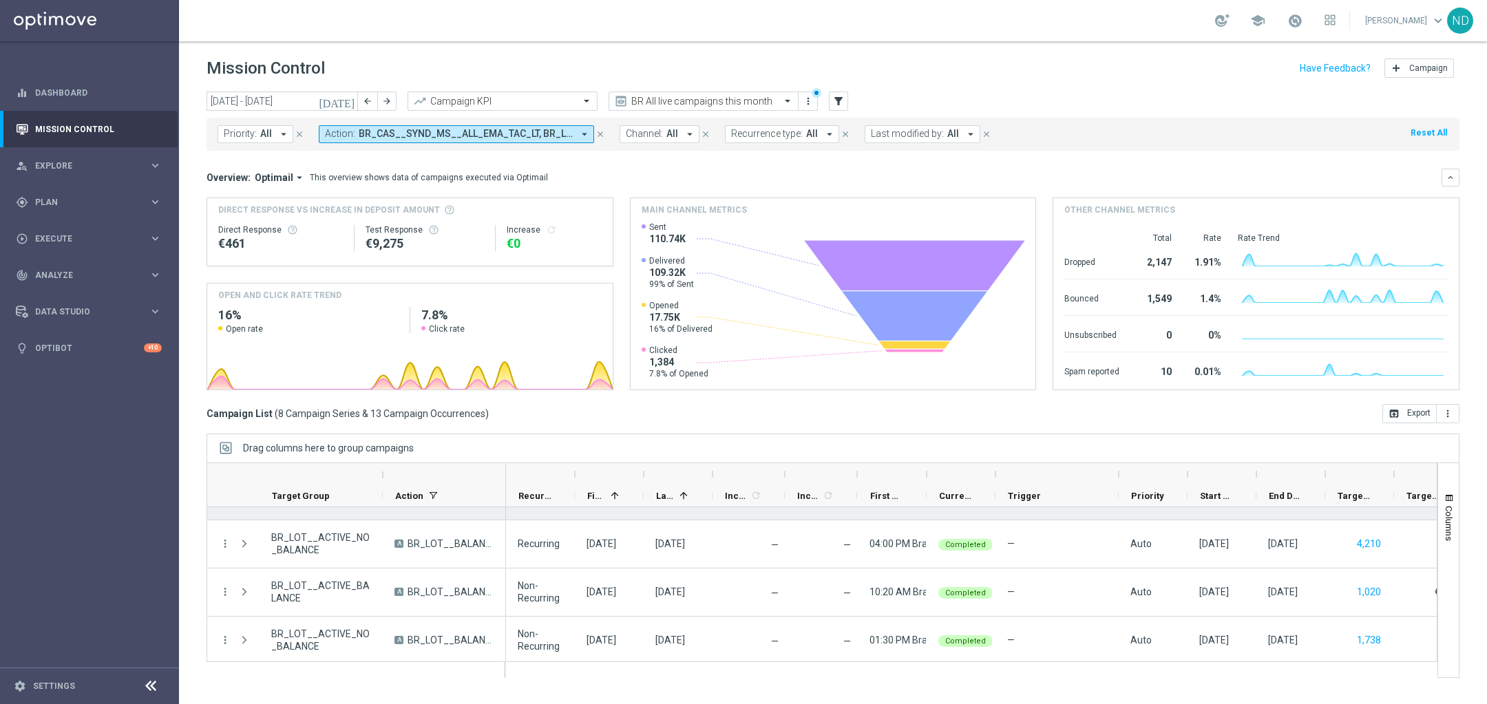
scroll to position [231, 0]
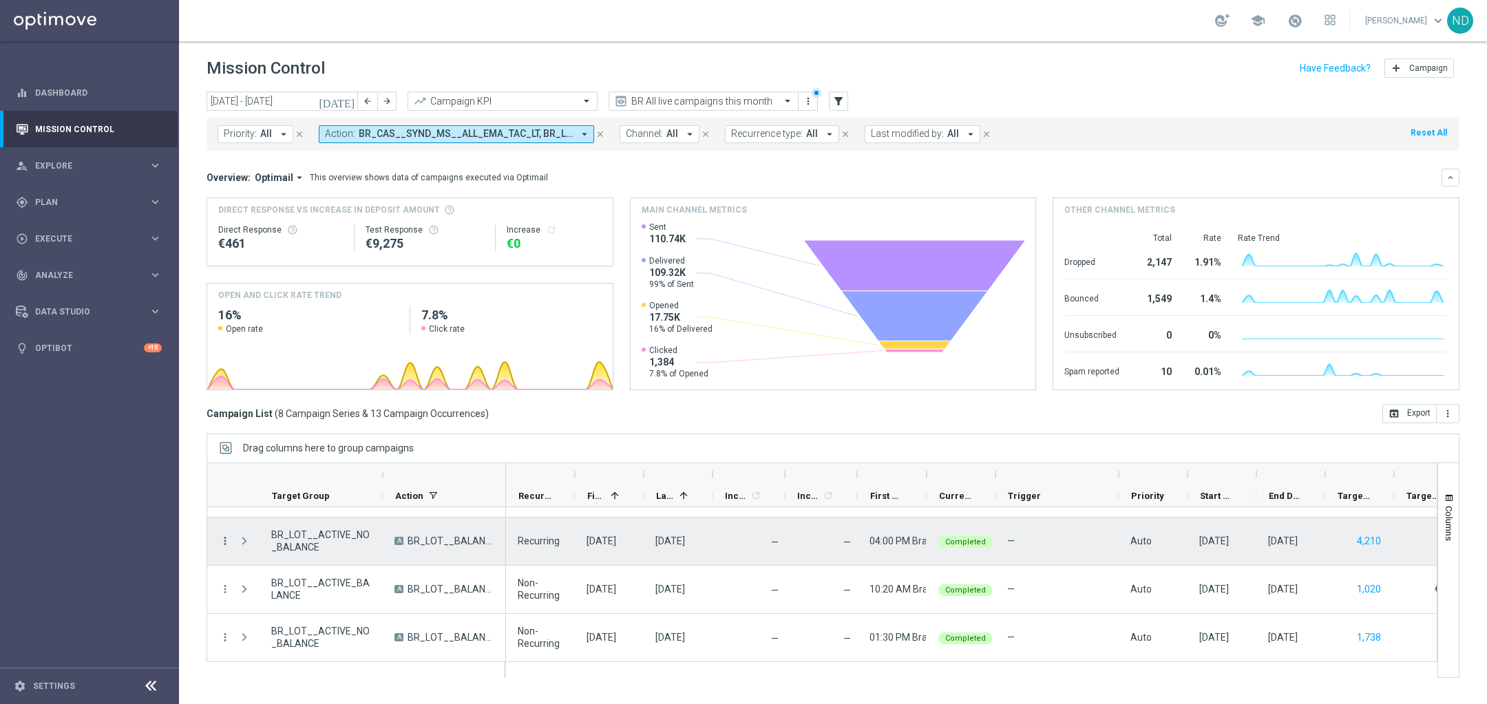
click at [226, 543] on icon "more_vert" at bounding box center [225, 541] width 12 height 12
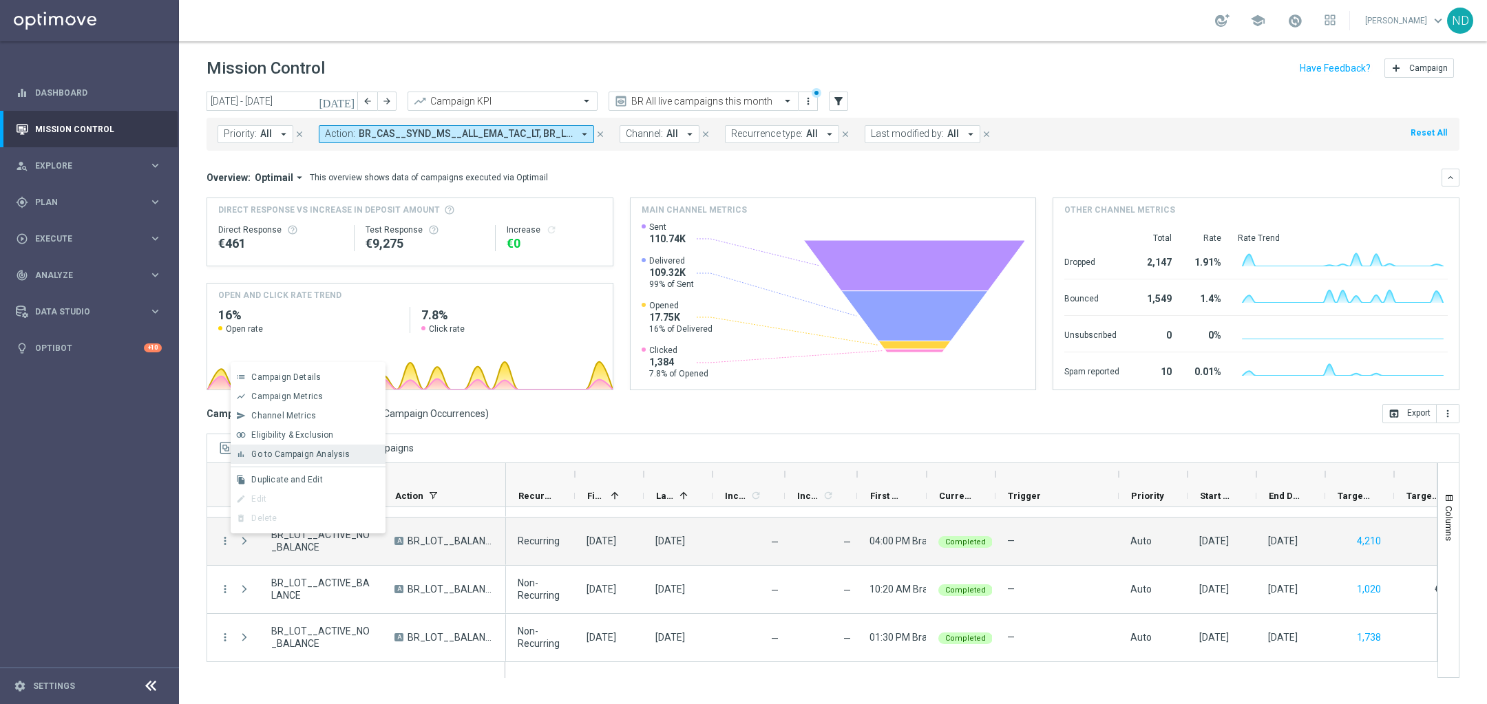
click at [344, 450] on span "Go to Campaign Analysis" at bounding box center [300, 455] width 98 height 10
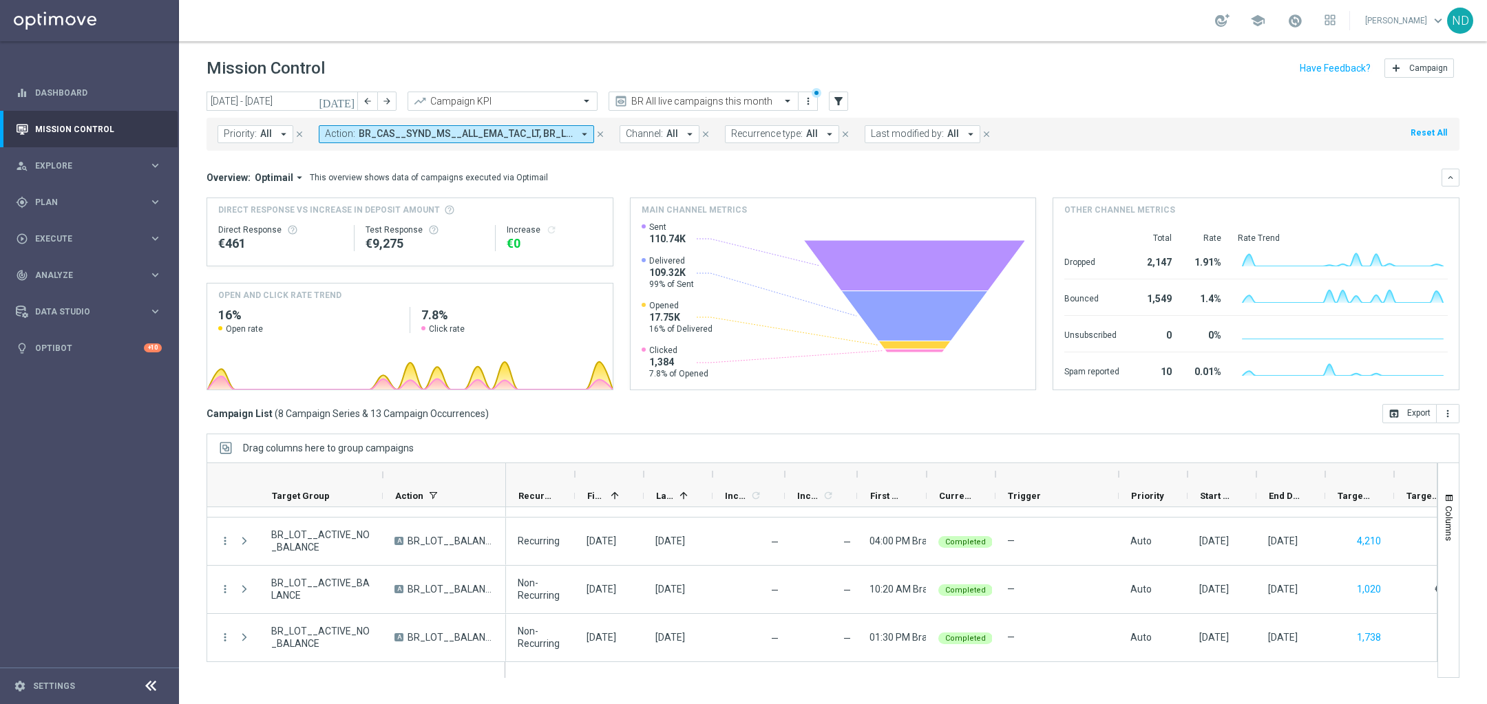
click at [598, 134] on icon "close" at bounding box center [600, 134] width 10 height 10
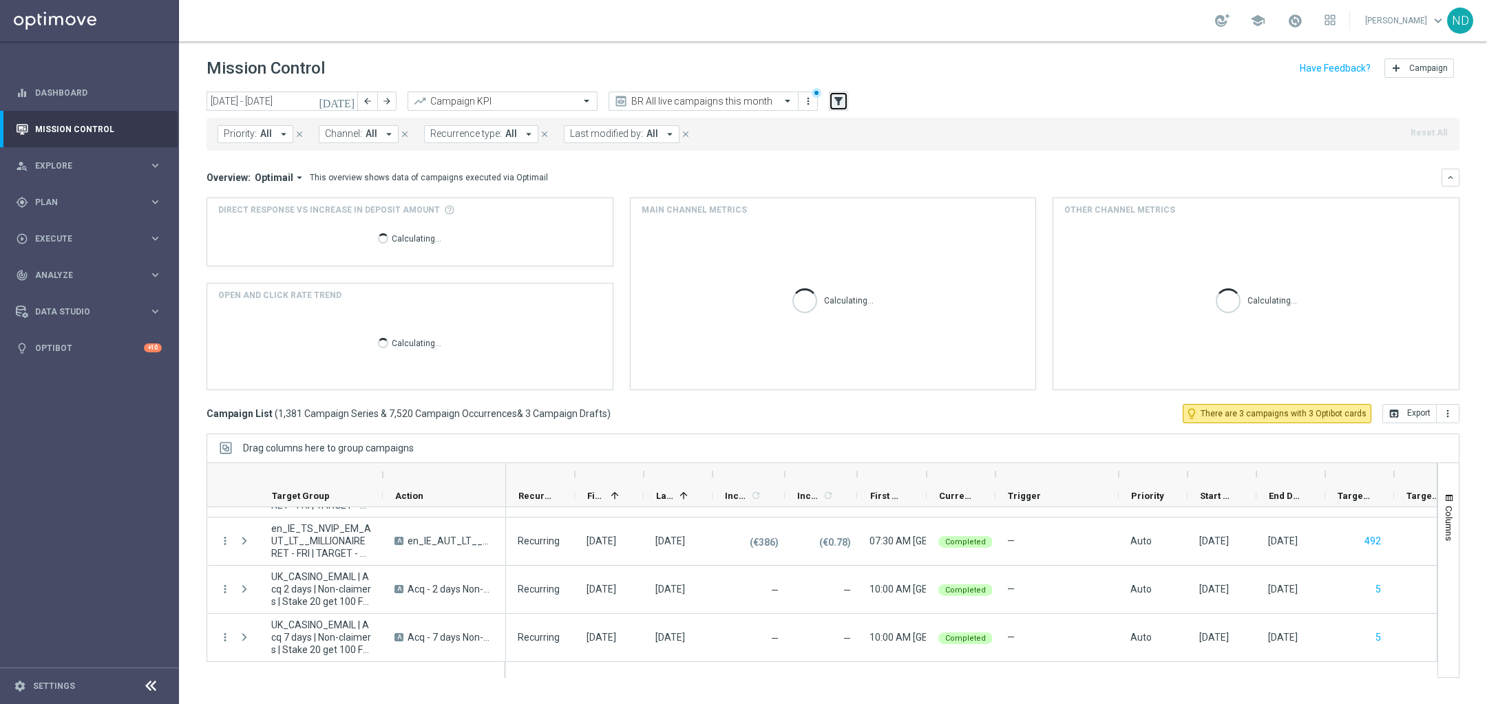
click at [841, 105] on icon "filter_alt" at bounding box center [838, 101] width 12 height 12
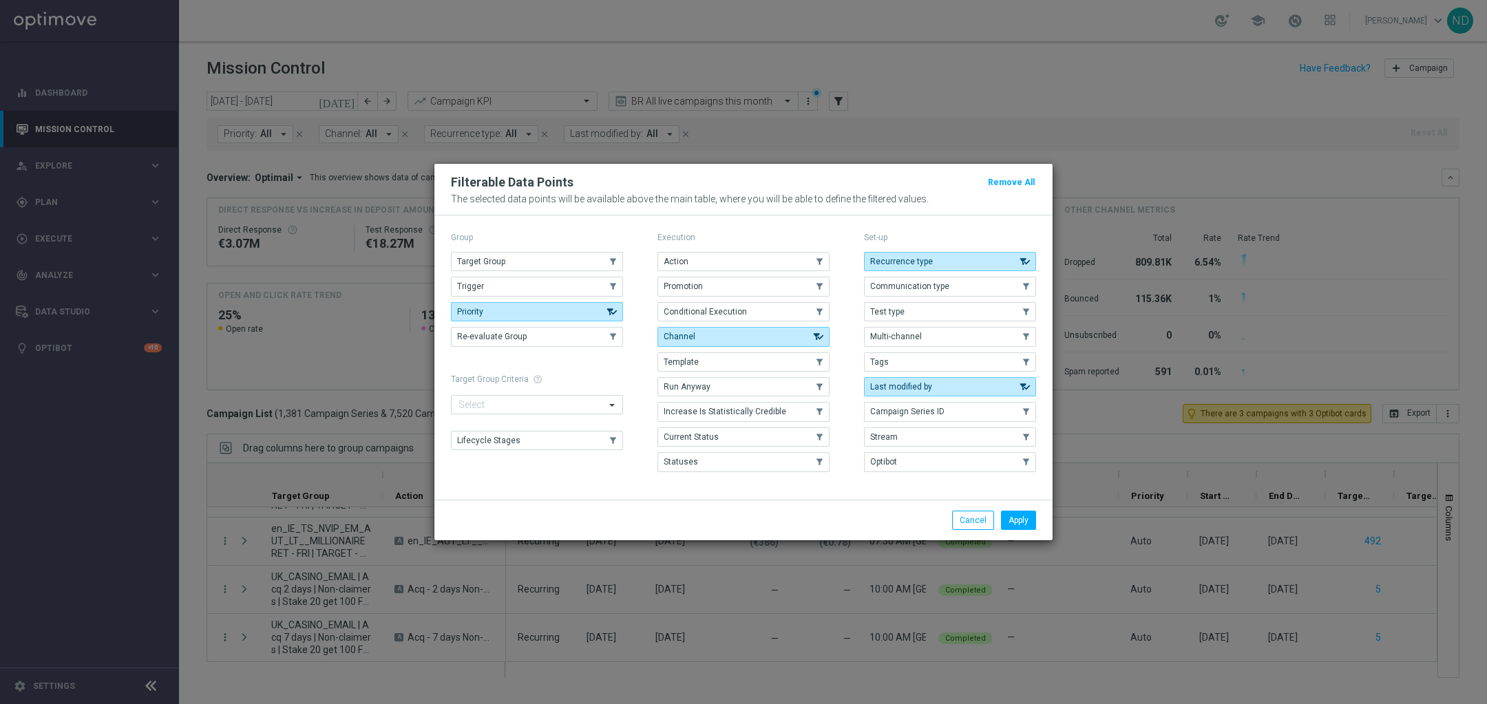
click at [747, 252] on div "Execution Action .cls-1{fill:none;} .cls-1{fill:none;} Promotion .cls-1{fill:no…" at bounding box center [743, 353] width 172 height 249
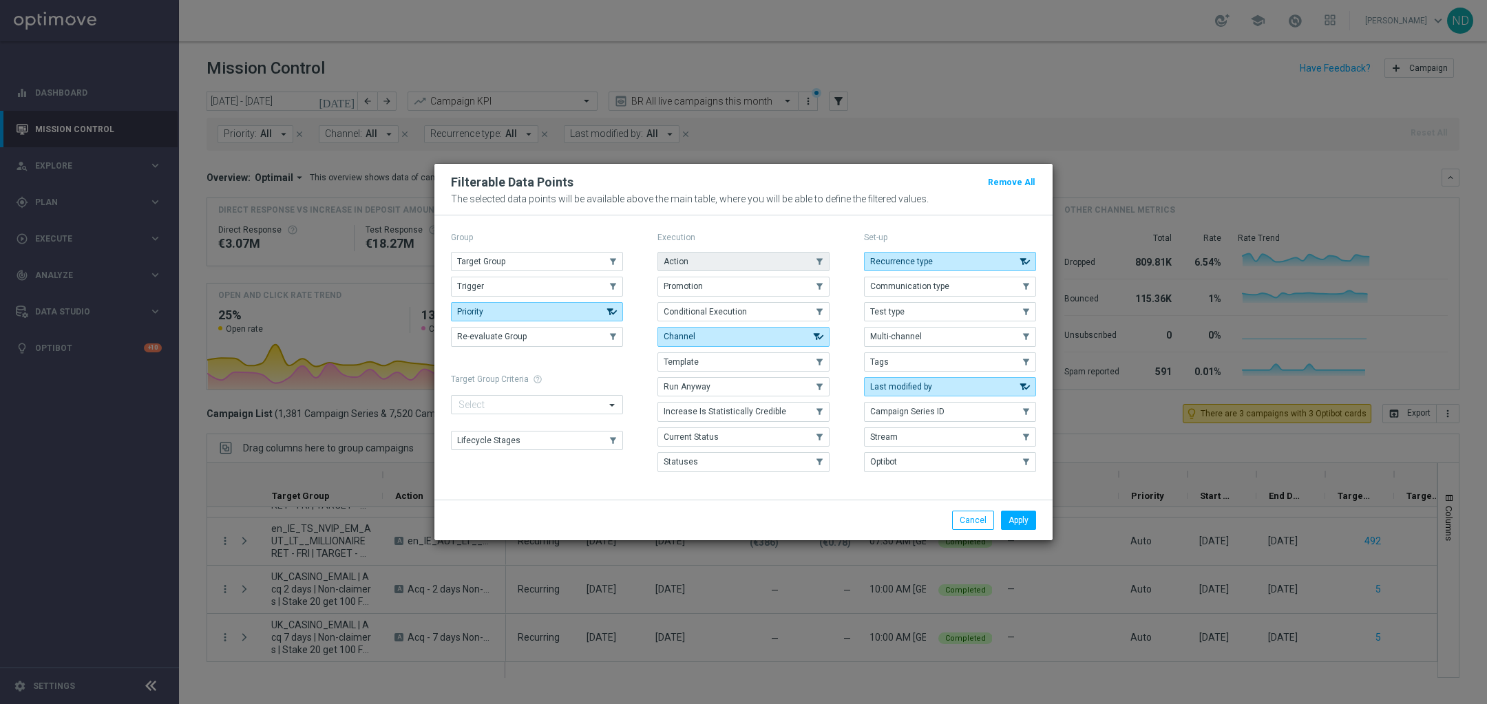
click at [759, 262] on button "Action" at bounding box center [743, 261] width 172 height 19
click at [1031, 516] on button "Apply" at bounding box center [1018, 520] width 35 height 19
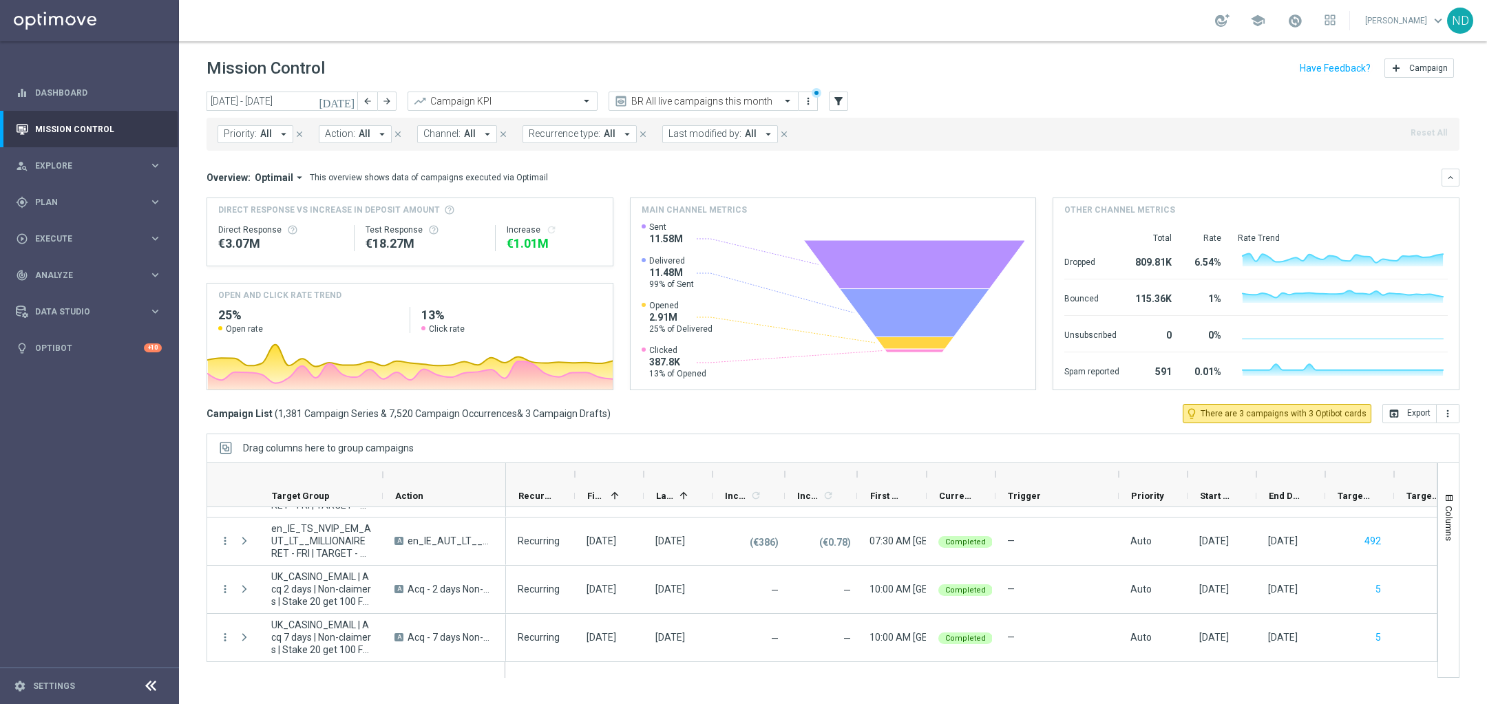
click at [379, 133] on icon "arrow_drop_down" at bounding box center [382, 134] width 12 height 12
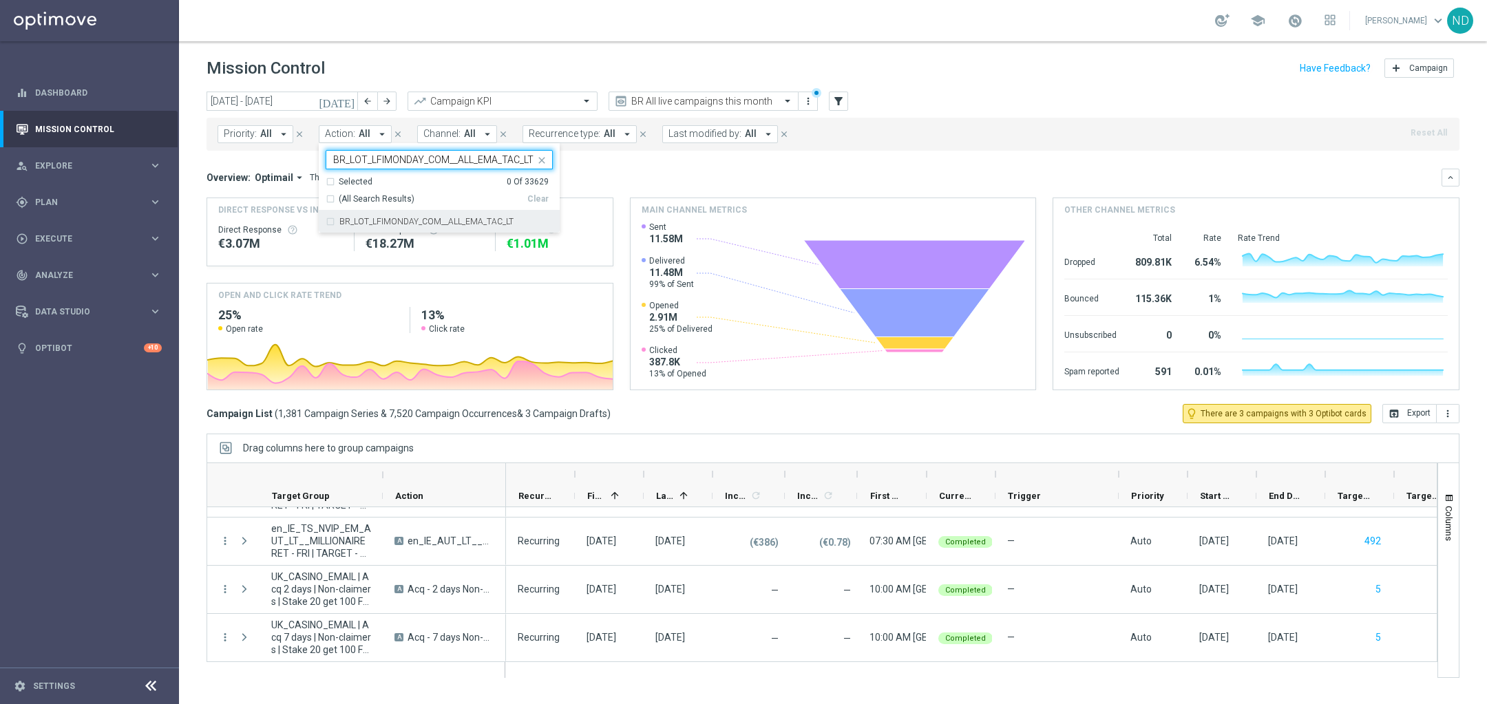
click at [328, 222] on div "BR_LOT_LFIMONDAY_COM__ALL_EMA_TAC_LT" at bounding box center [439, 222] width 227 height 22
type input "BR_LOT_LFIMONDAY_COM__ALL_EMA_TAC_LT"
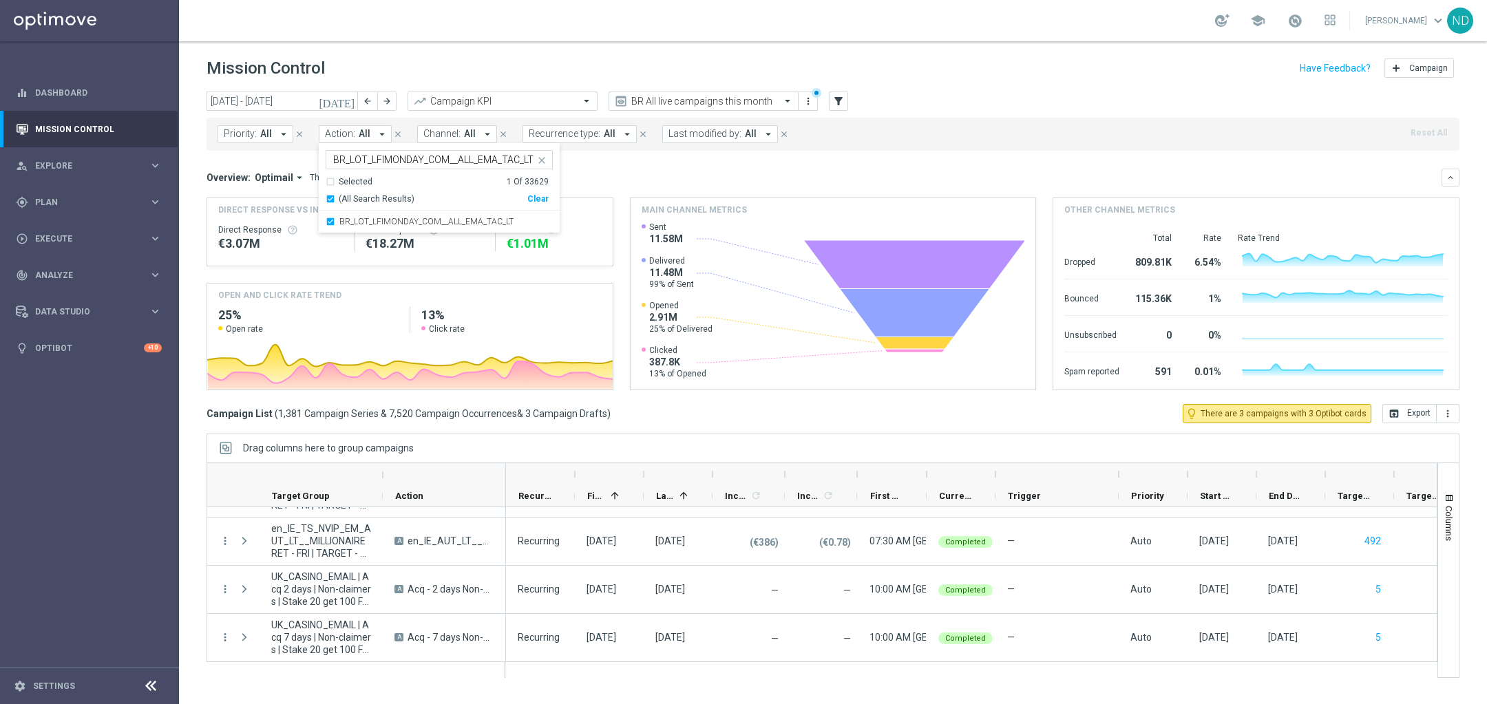
click at [197, 193] on div "today 01 Aug 2025 - 31 Aug 2025 arrow_back arrow_forward Campaign KPI trending_…" at bounding box center [833, 392] width 1308 height 600
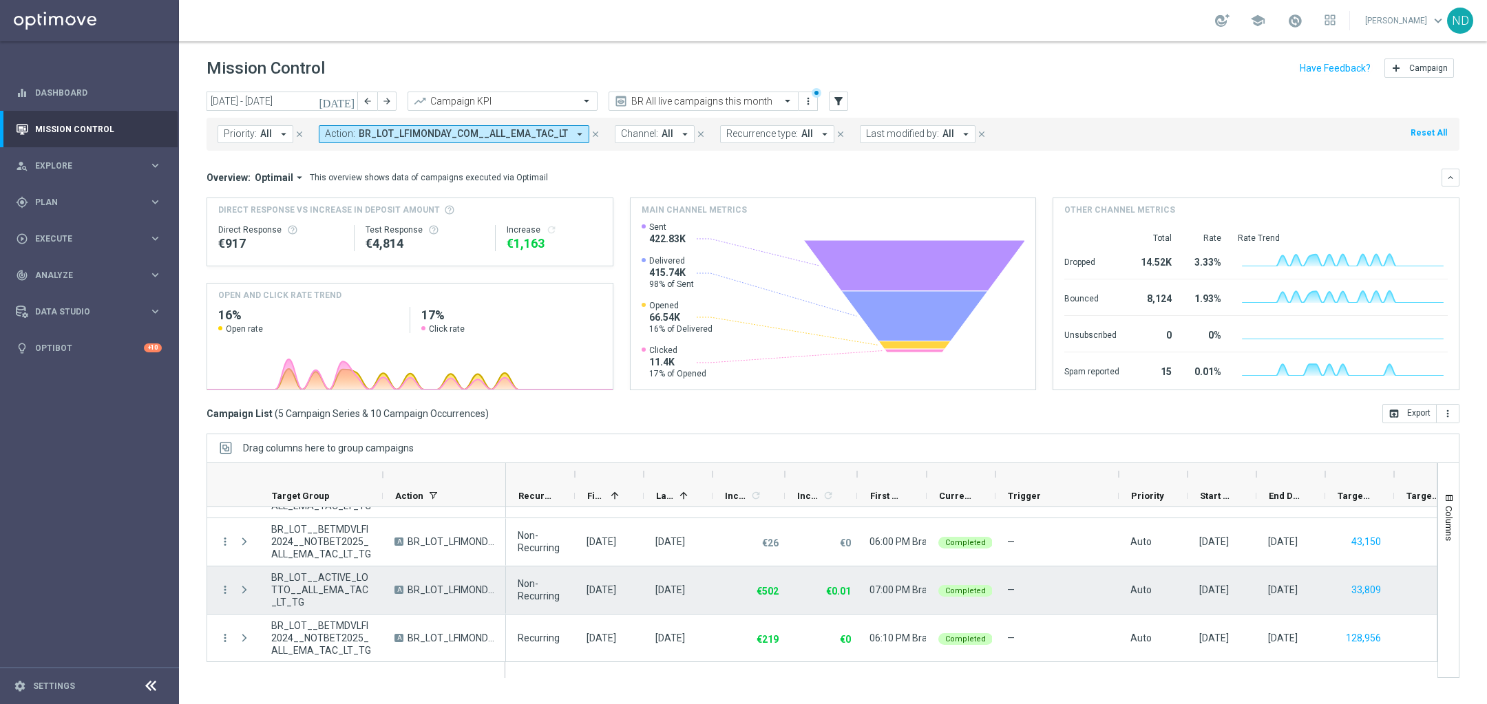
scroll to position [0, 0]
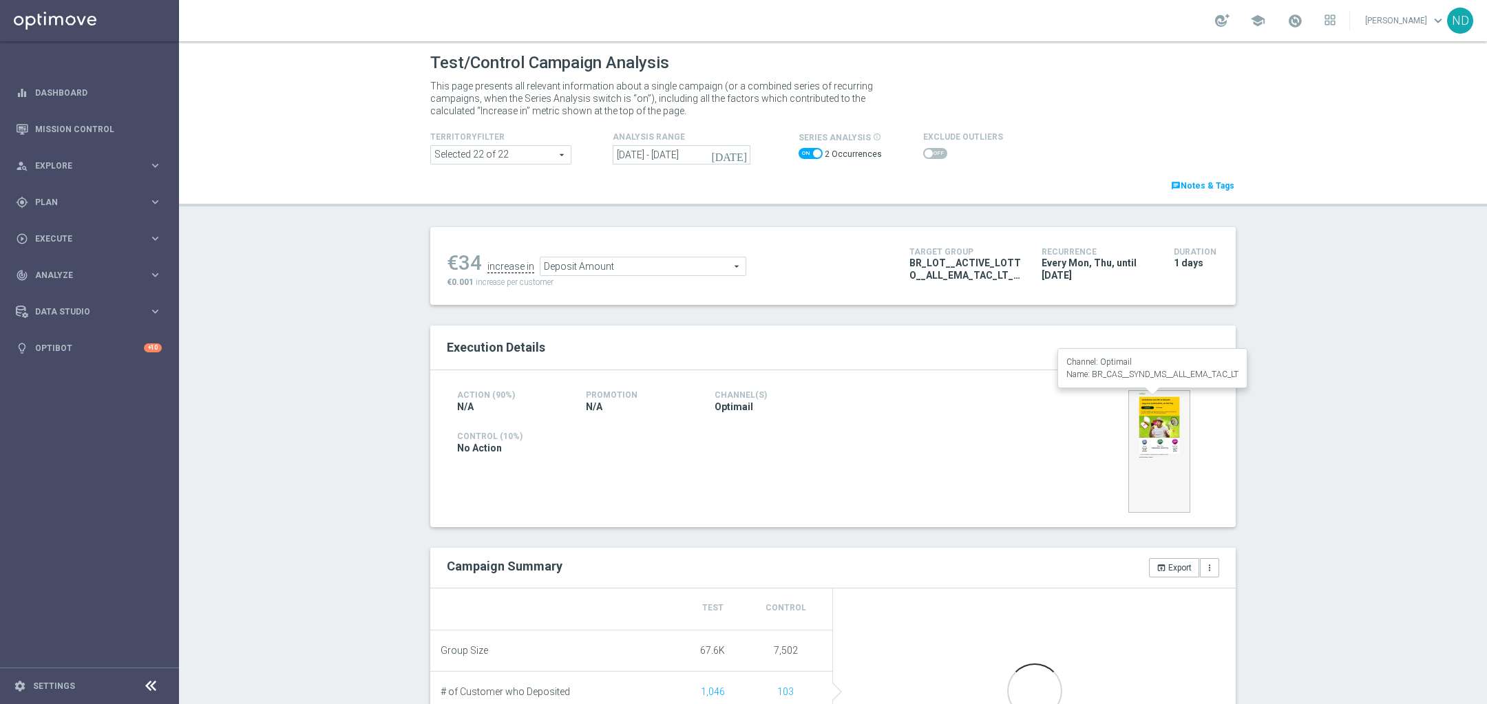
click at [1153, 440] on img at bounding box center [1159, 451] width 62 height 123
click at [1156, 483] on img at bounding box center [1159, 451] width 62 height 123
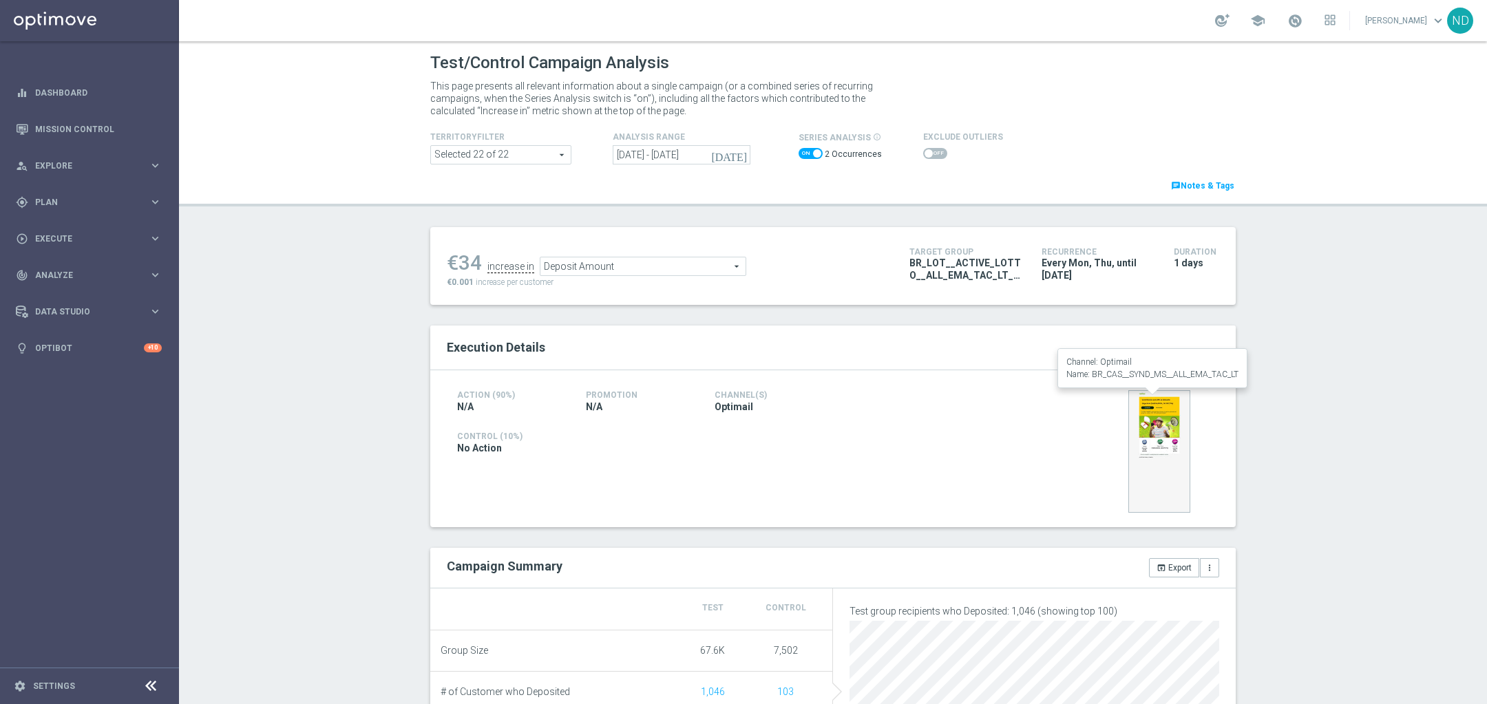
click at [1161, 437] on img at bounding box center [1159, 451] width 62 height 123
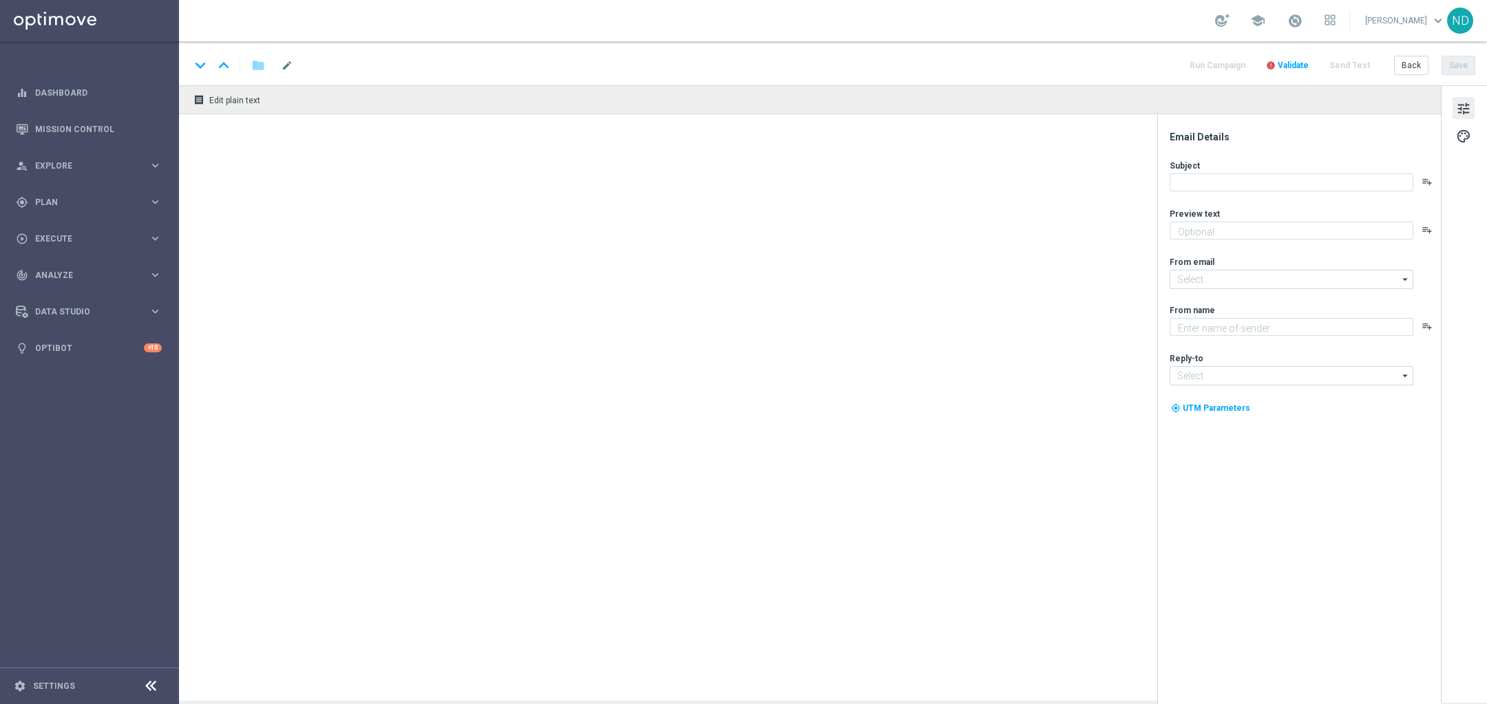
type textarea "Sua sorte também vale aqui. Venha para o Casino!"
type textarea "[DOMAIN_NAME]"
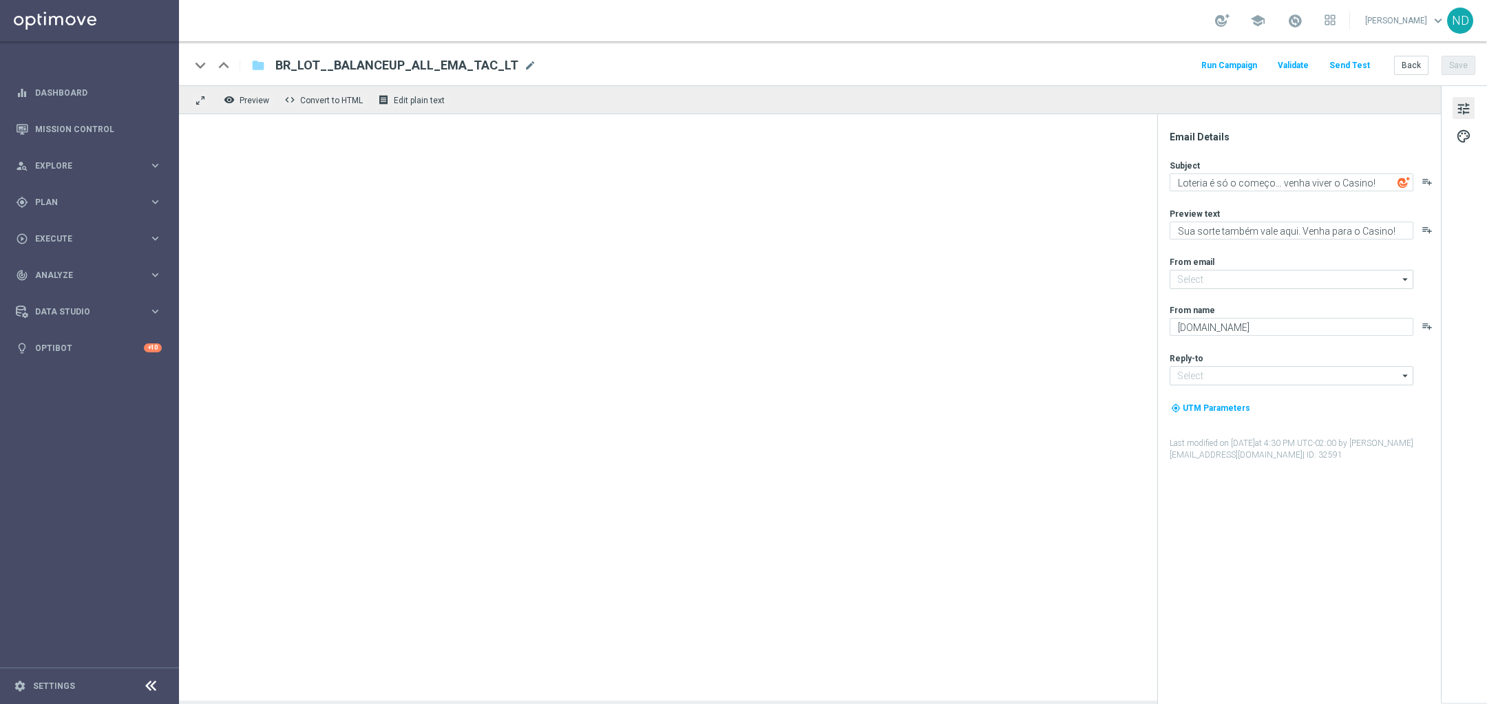
type input "mail@crm.lottoland.bet.br"
type input "contato@lottoland.bet.br"
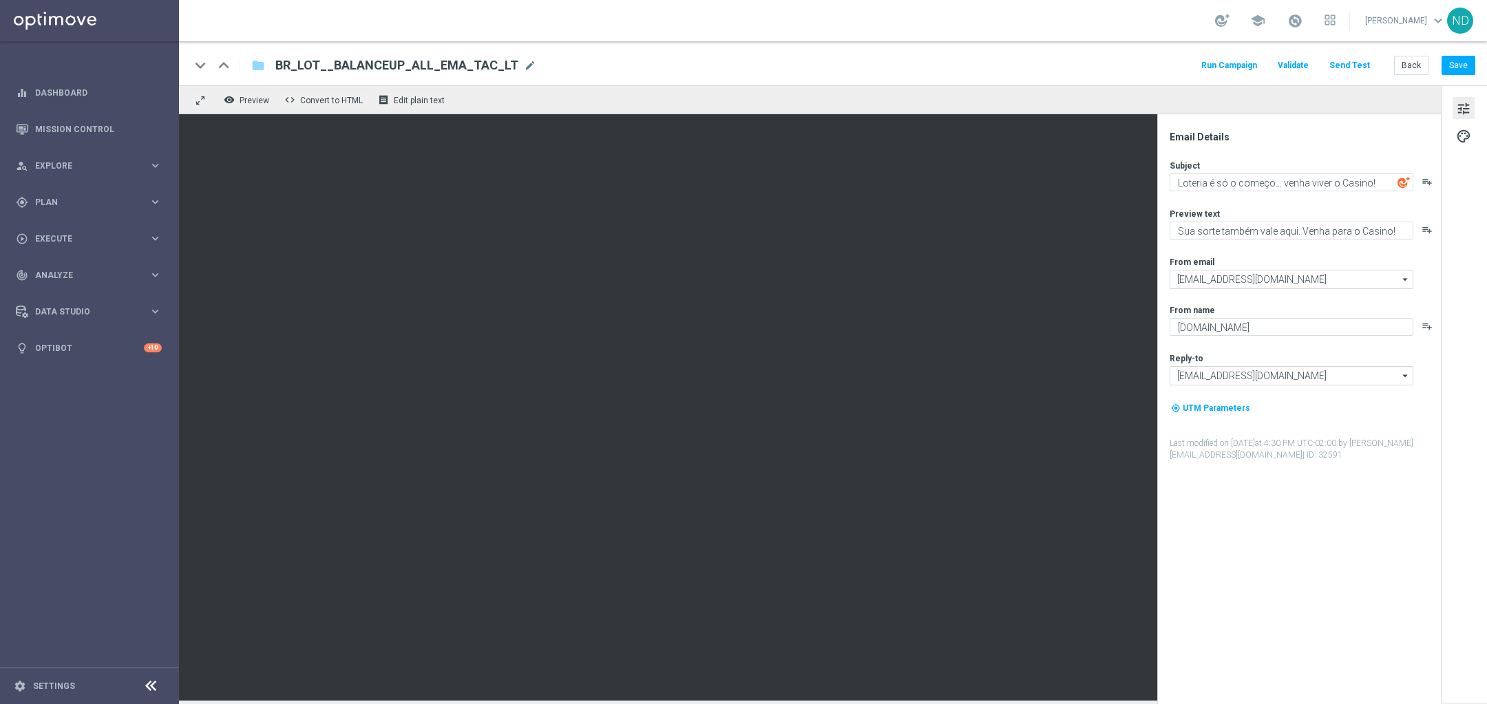
click at [430, 73] on span "BR_LOT__BALANCEUP_ALL_EMA_TAC_LT" at bounding box center [396, 65] width 243 height 17
click at [429, 68] on input "BR_LOT__BALANCEUP_ALL_EMA_TAC_LT" at bounding box center [445, 65] width 341 height 18
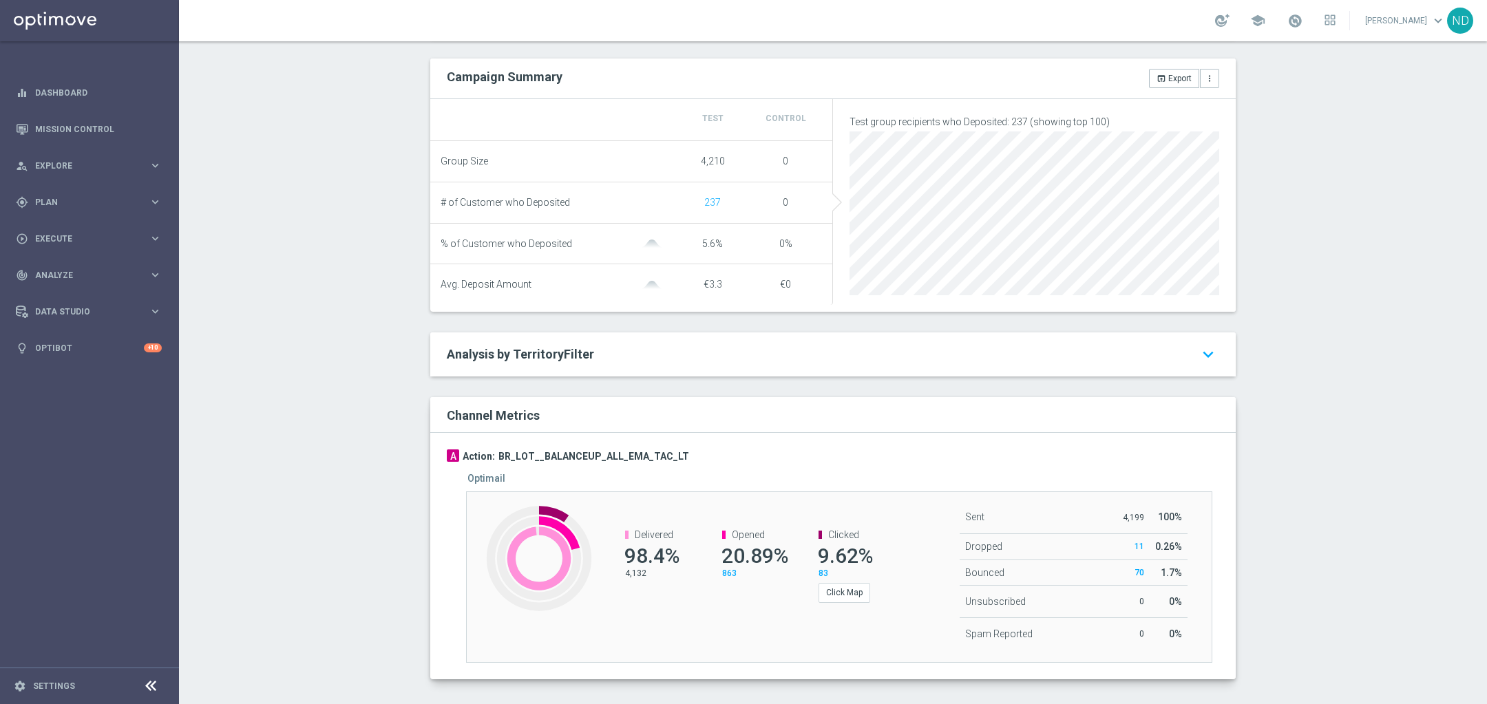
scroll to position [475, 0]
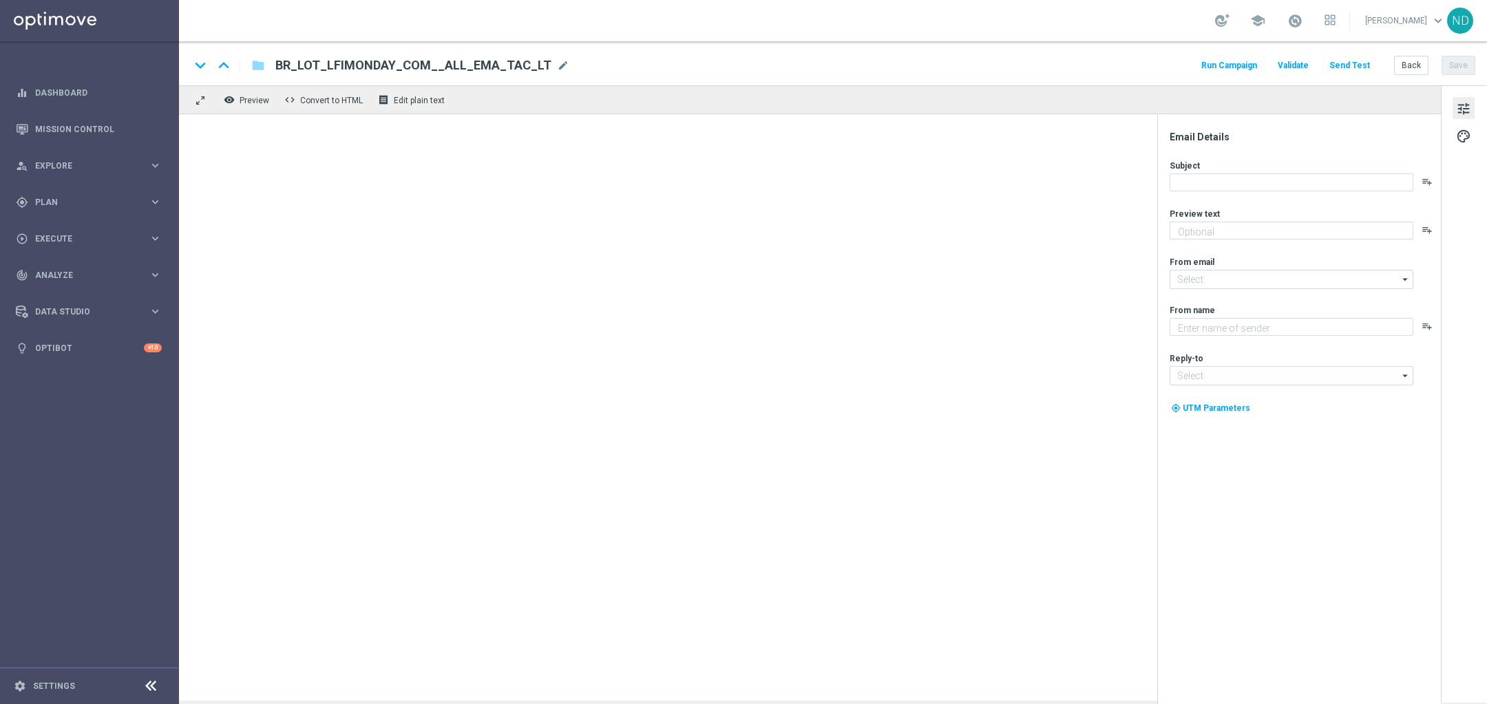
type textarea "Ofertas surpresas te esperam"
type textarea "[DOMAIN_NAME]"
type input "[EMAIL_ADDRESS][DOMAIN_NAME]"
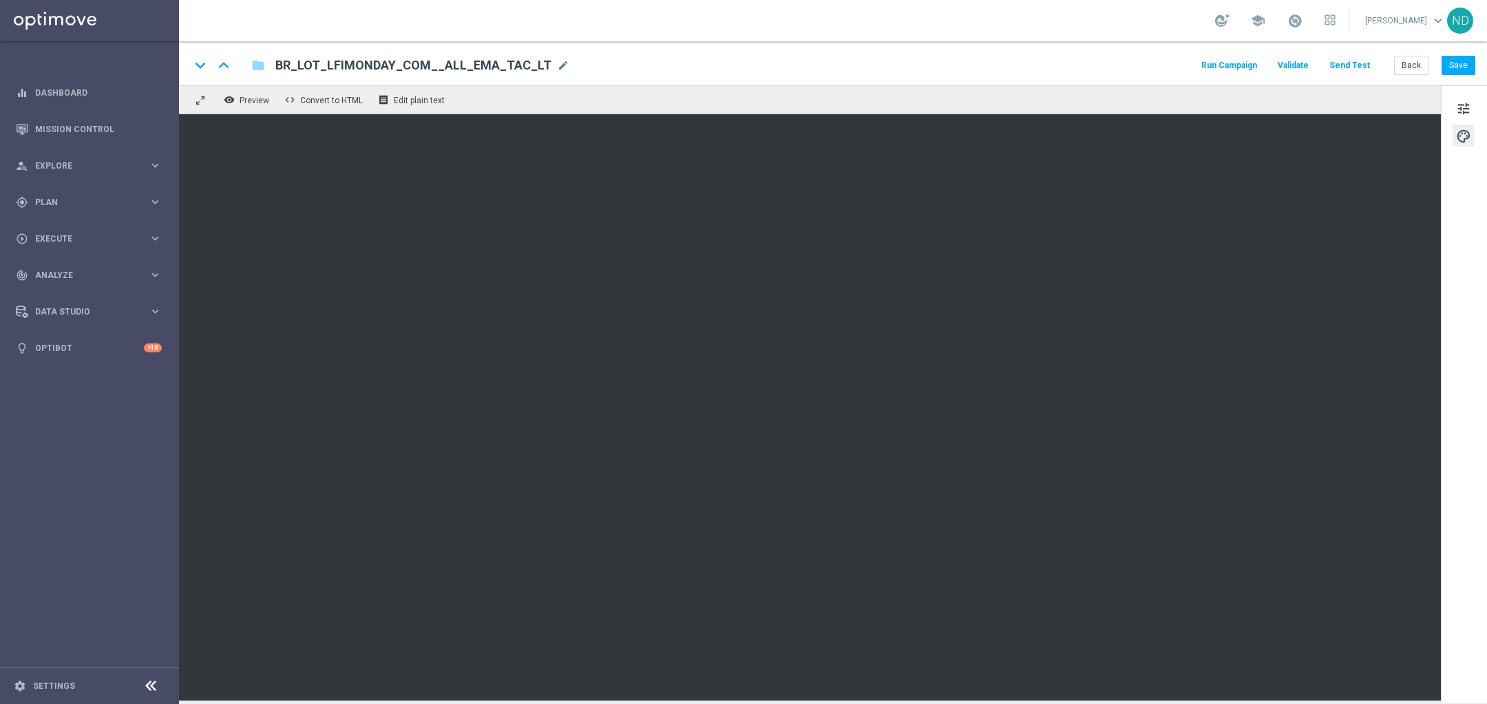
click at [406, 67] on span "BR_LOT_LFIMONDAY_COM__ALL_EMA_TAC_LT" at bounding box center [413, 65] width 276 height 17
click at [406, 67] on input "BR_LOT_LFIMONDAY_COM__ALL_EMA_TAC_LT" at bounding box center [445, 65] width 341 height 18
